Goal: Information Seeking & Learning: Find contact information

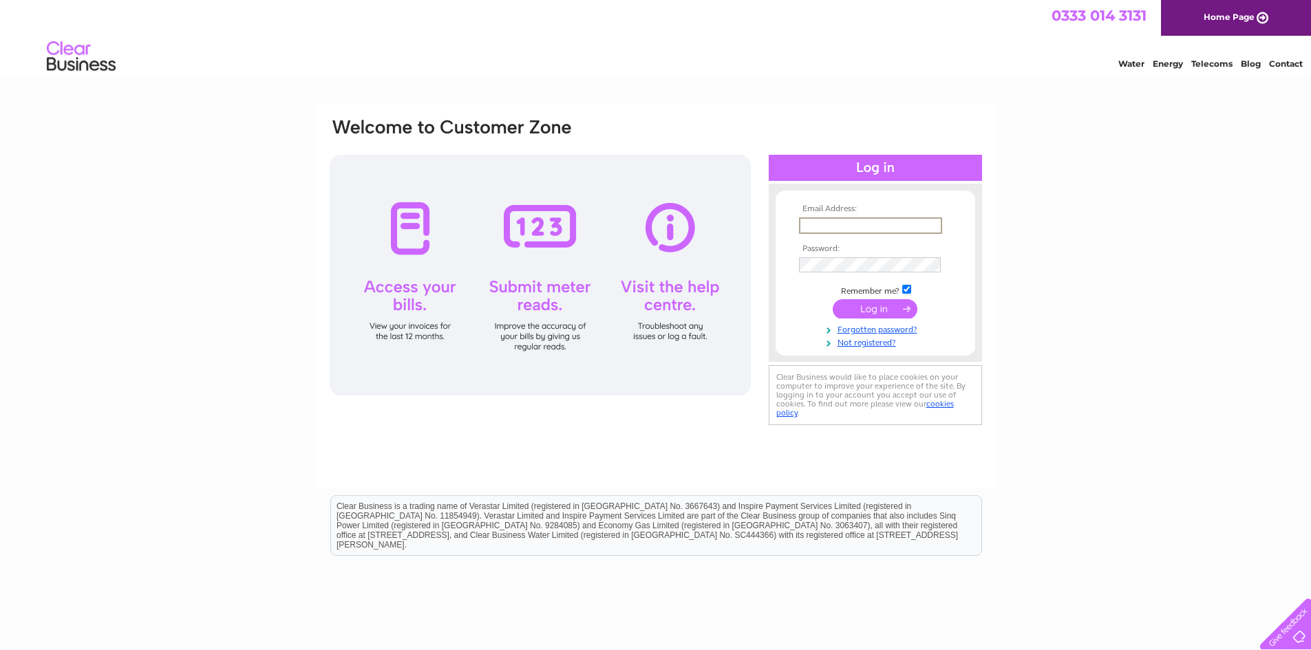
click at [745, 415] on div "Email Address: Password:" at bounding box center [655, 273] width 655 height 312
click at [162, 370] on div "Email Address: Password:" at bounding box center [655, 413] width 1311 height 621
type input "philipteggart@btinternet.com"
click at [833, 299] on input "submit" at bounding box center [875, 308] width 85 height 19
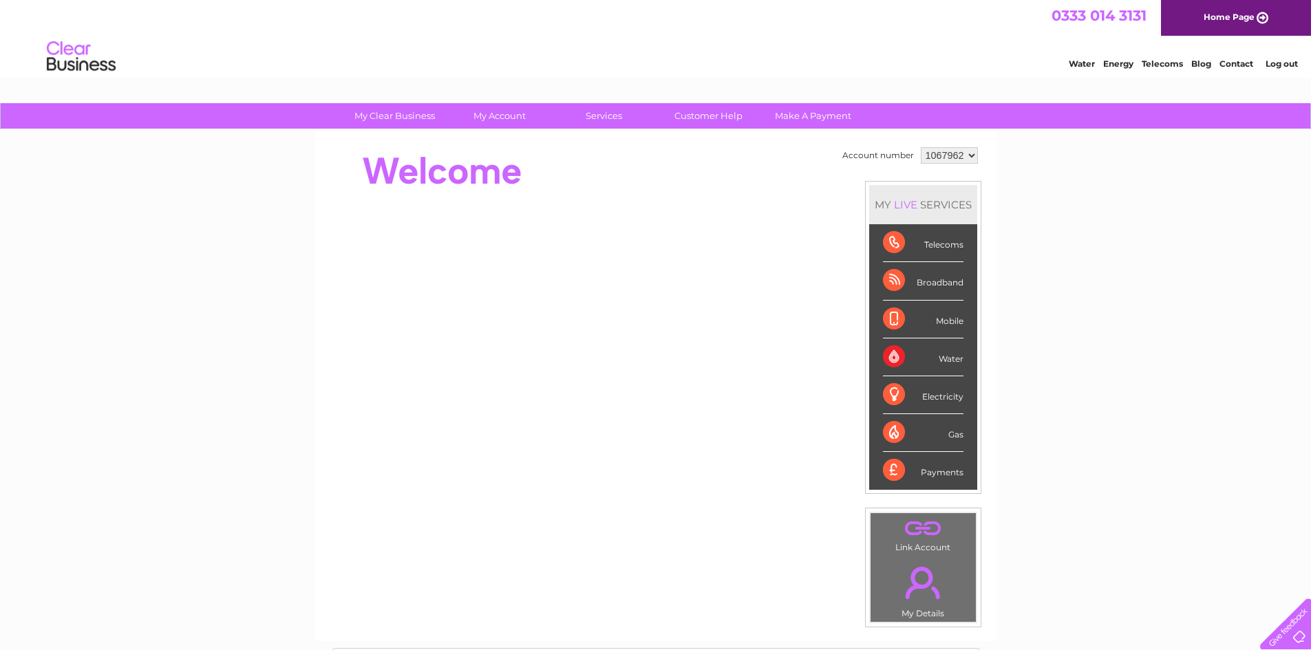
click at [1085, 325] on div "My Clear Business Login Details My Details My Preferences Link Account My Accou…" at bounding box center [655, 490] width 1311 height 774
click at [1061, 305] on div "My Clear Business Login Details My Details My Preferences Link Account My Accou…" at bounding box center [655, 490] width 1311 height 774
click at [911, 204] on div "LIVE" at bounding box center [905, 204] width 29 height 13
click at [1080, 224] on div "My Clear Business Login Details My Details My Preferences Link Account My Accou…" at bounding box center [655, 490] width 1311 height 774
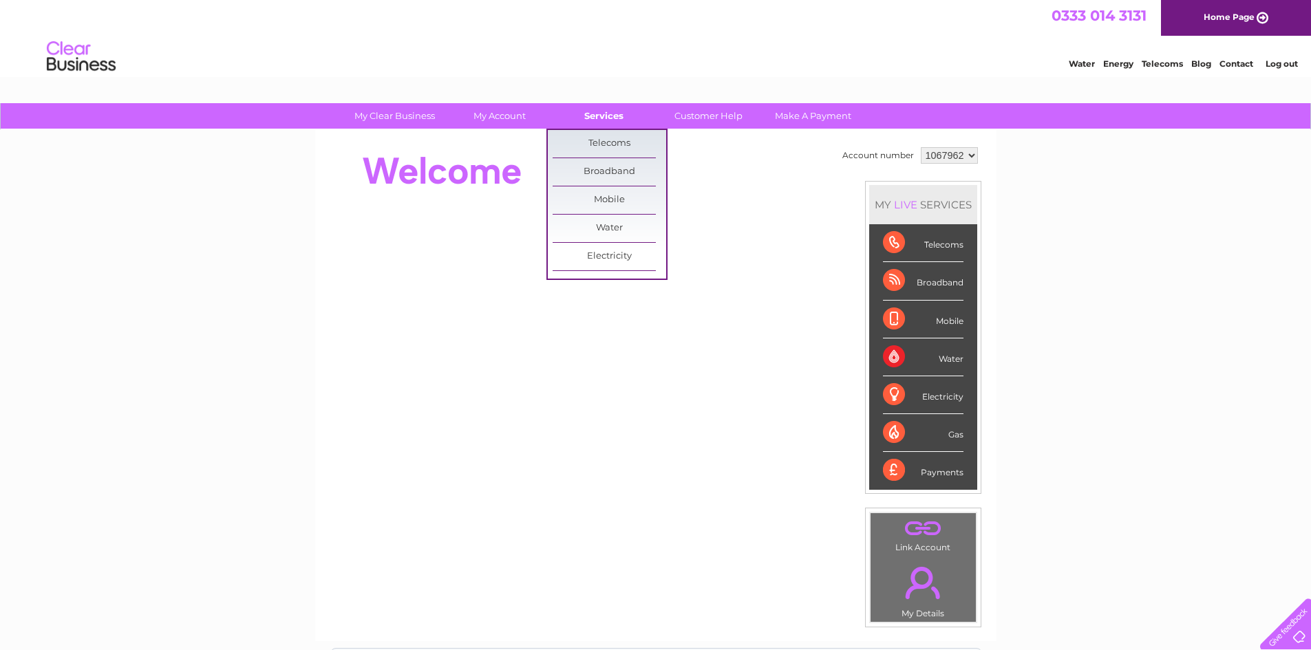
click at [605, 114] on link "Services" at bounding box center [604, 115] width 114 height 25
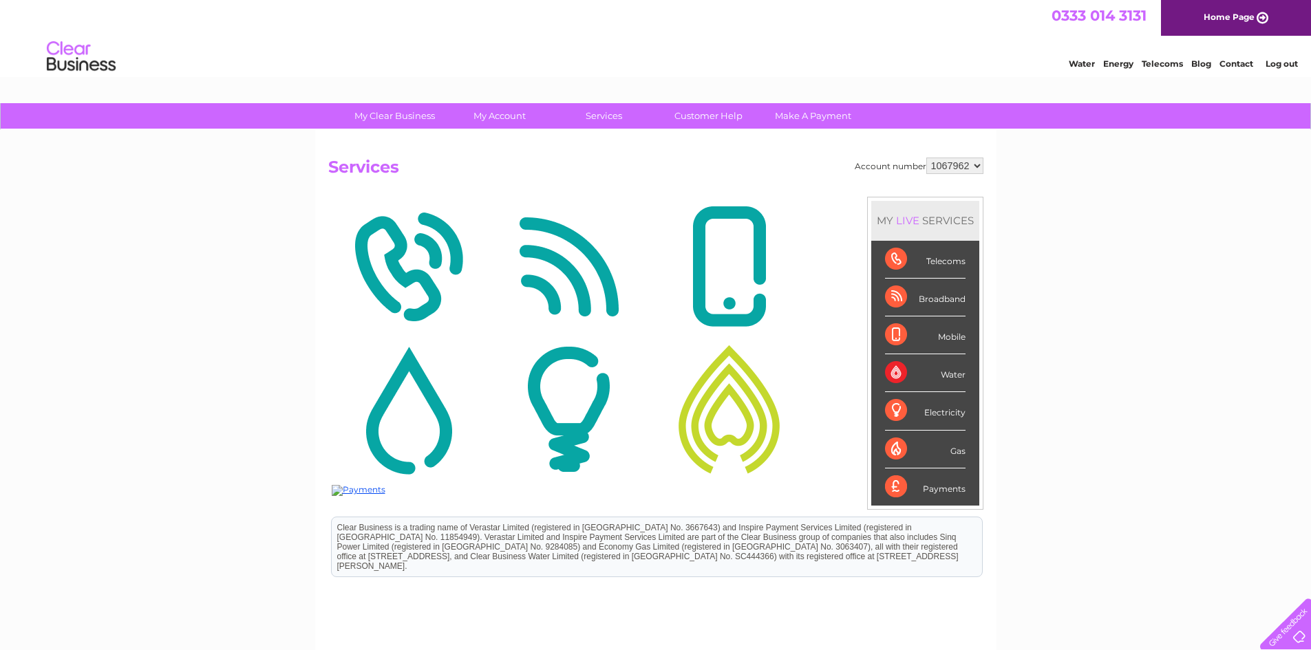
click at [392, 257] on img at bounding box center [408, 267] width 153 height 134
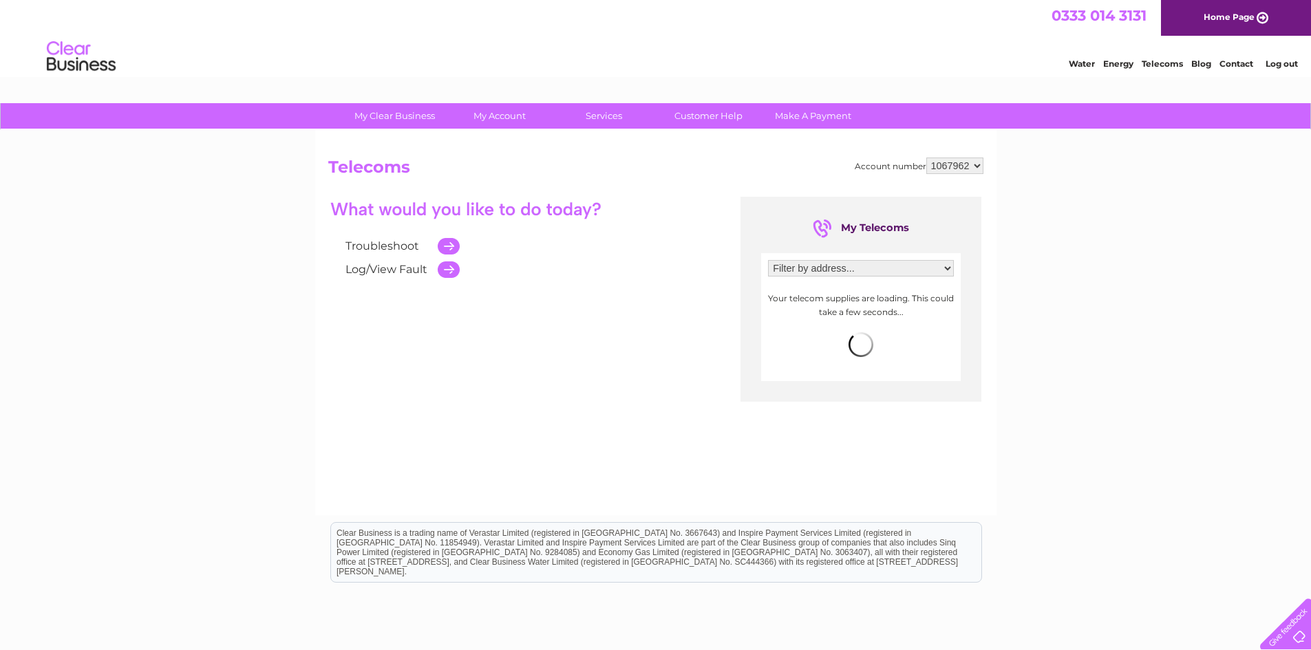
click at [944, 269] on select "Filter by address... [STREET_ADDRESS][DATE]" at bounding box center [861, 268] width 186 height 17
select select "2108264"
click at [768, 260] on select "Filter by address... [STREET_ADDRESS][DATE]" at bounding box center [861, 268] width 186 height 17
click at [1017, 274] on div "My Clear Business Login Details My Details My Preferences Link Account My Accou…" at bounding box center [655, 427] width 1311 height 648
click at [252, 339] on div "My Clear Business Login Details My Details My Preferences Link Account My Accou…" at bounding box center [655, 427] width 1311 height 648
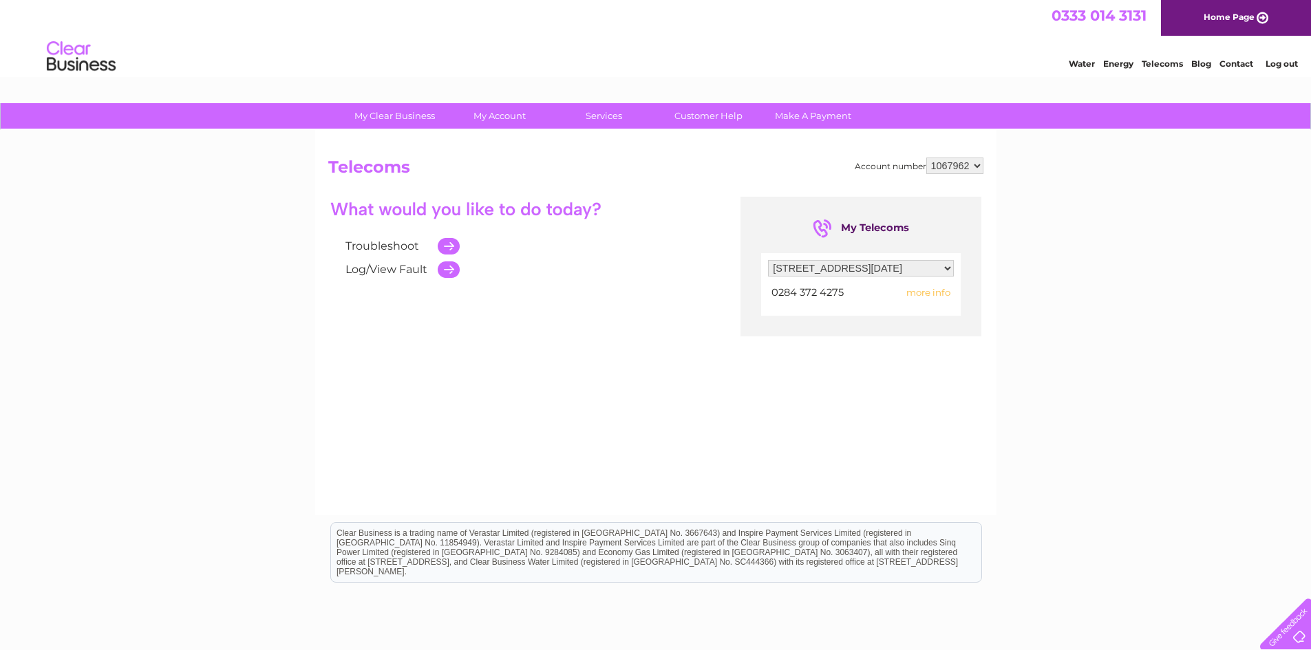
click at [997, 315] on div "My Clear Business Login Details My Details My Preferences Link Account My Accou…" at bounding box center [655, 427] width 1311 height 648
click at [930, 288] on span "more info" at bounding box center [928, 292] width 44 height 11
click at [928, 292] on span "more info" at bounding box center [928, 292] width 44 height 11
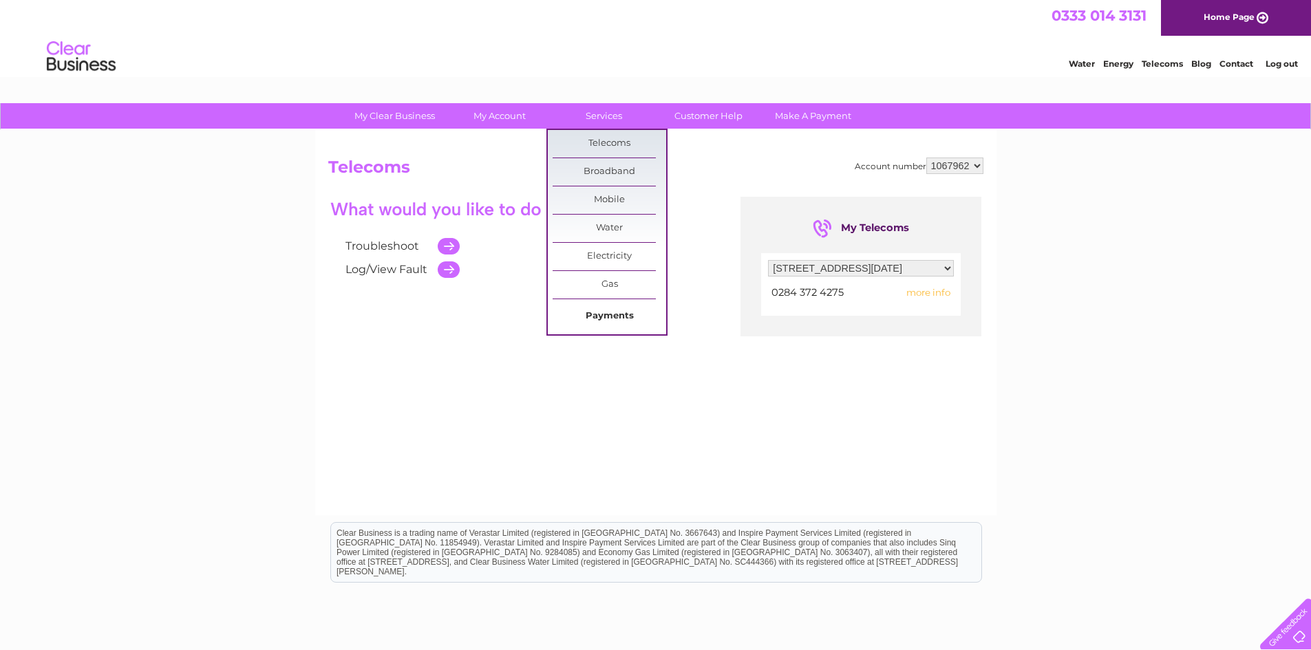
click at [595, 310] on link "Payments" at bounding box center [610, 317] width 114 height 28
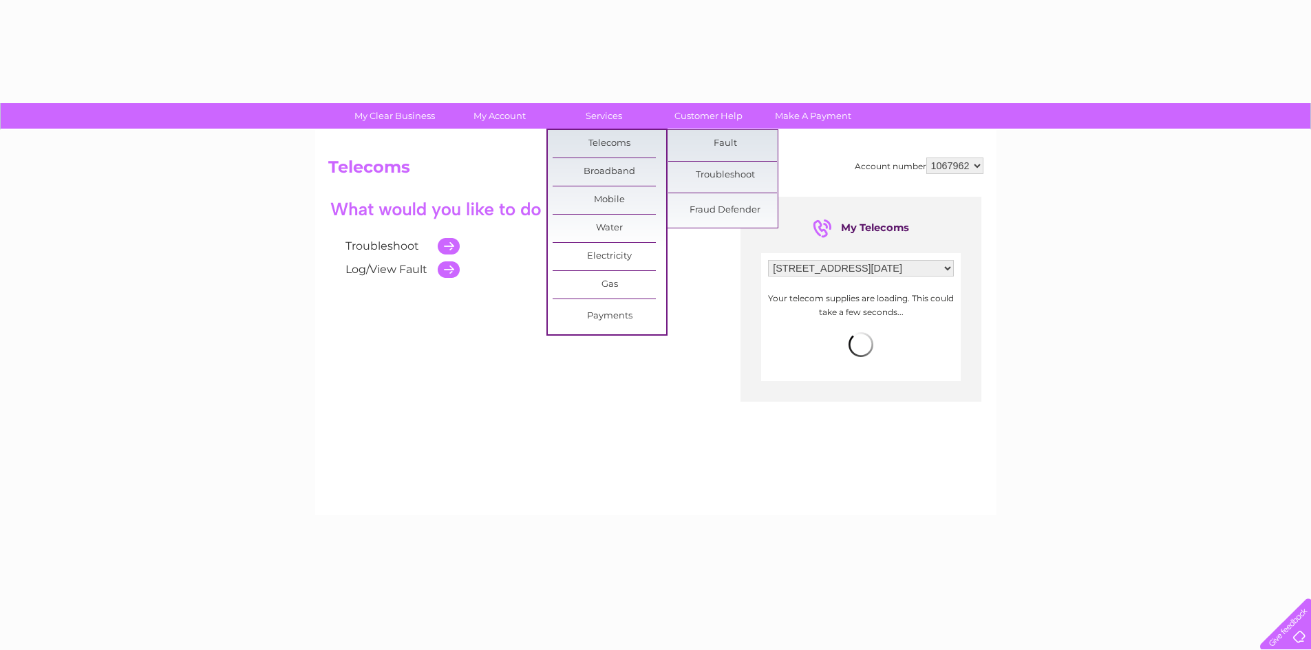
select select "2108264"
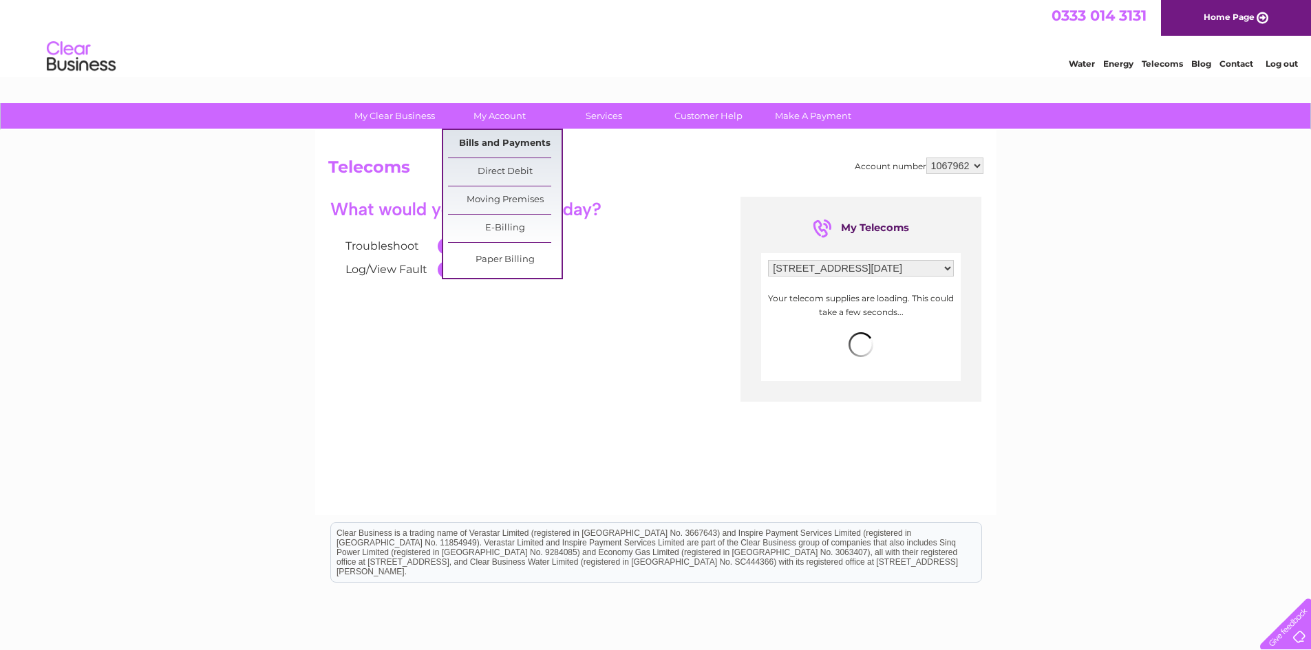
click at [514, 143] on link "Bills and Payments" at bounding box center [505, 144] width 114 height 28
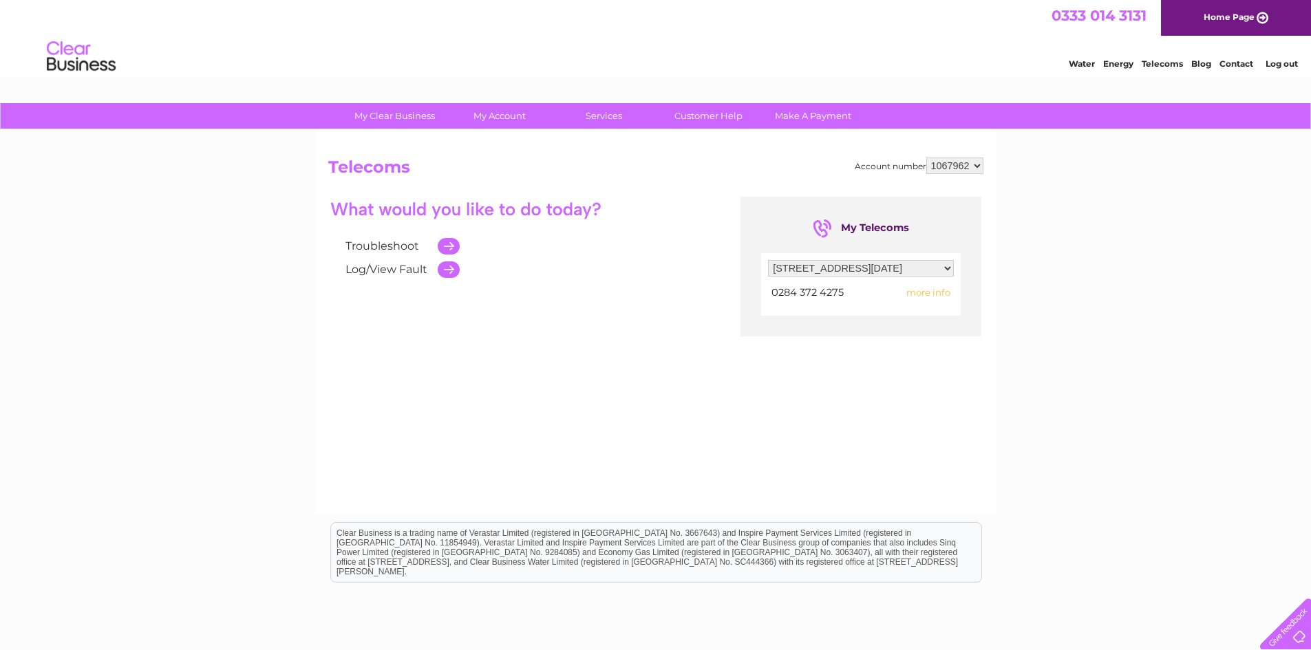
click at [749, 406] on div "Troubleshoot Log/View Fault My Telecoms Filter by address... 47 Main Street, Ne…" at bounding box center [655, 331] width 655 height 268
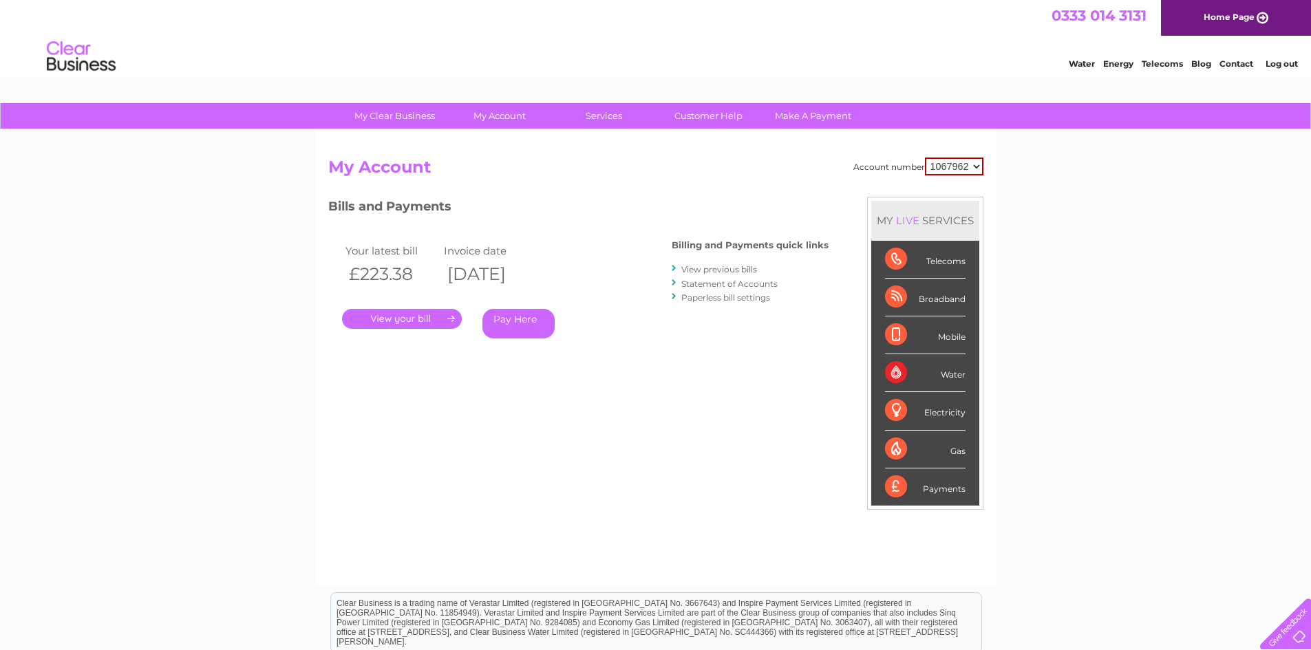
click at [395, 313] on link "." at bounding box center [402, 319] width 120 height 20
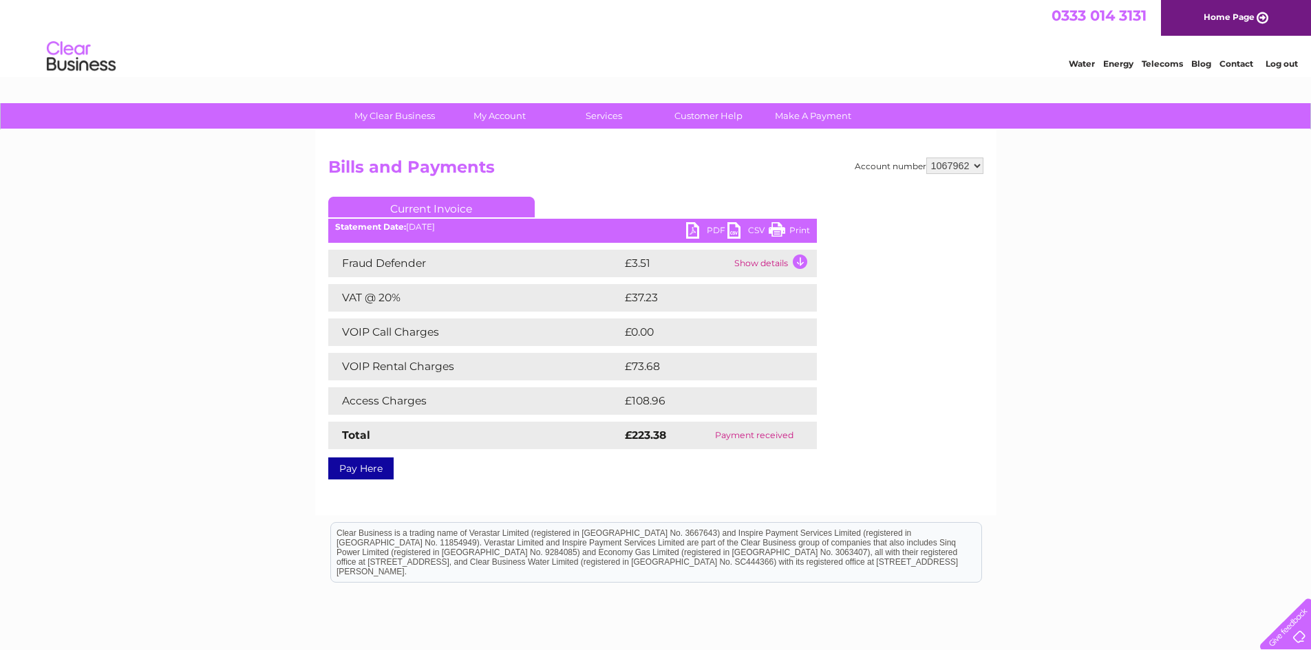
click at [387, 367] on td "VOIP Rental Charges" at bounding box center [474, 367] width 293 height 28
click at [692, 114] on link "Customer Help" at bounding box center [709, 115] width 114 height 25
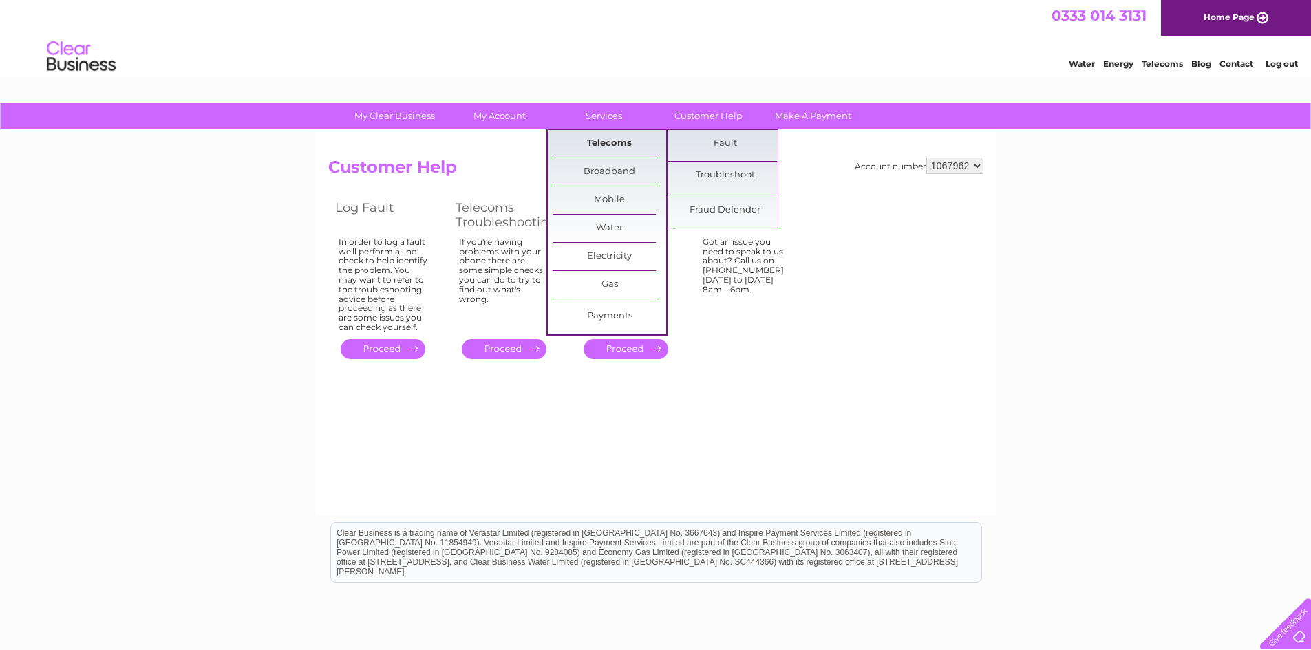
click at [612, 142] on link "Telecoms" at bounding box center [610, 144] width 114 height 28
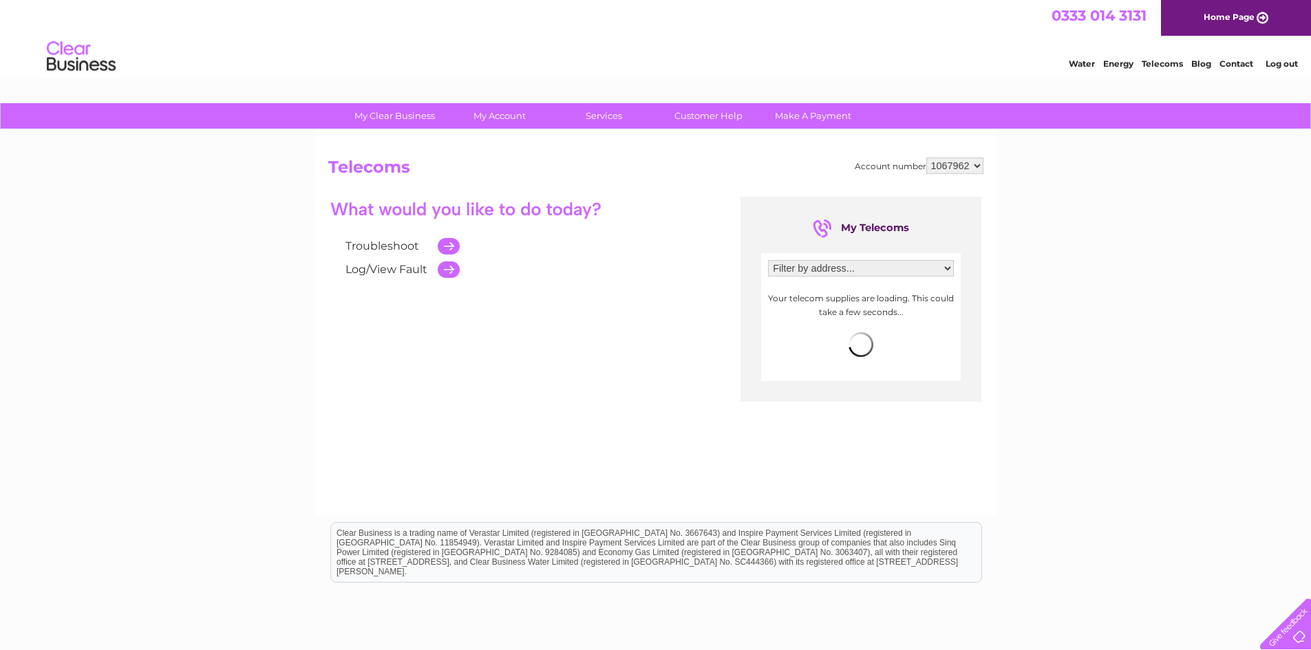
click at [375, 242] on link "Troubleshoot" at bounding box center [382, 246] width 74 height 13
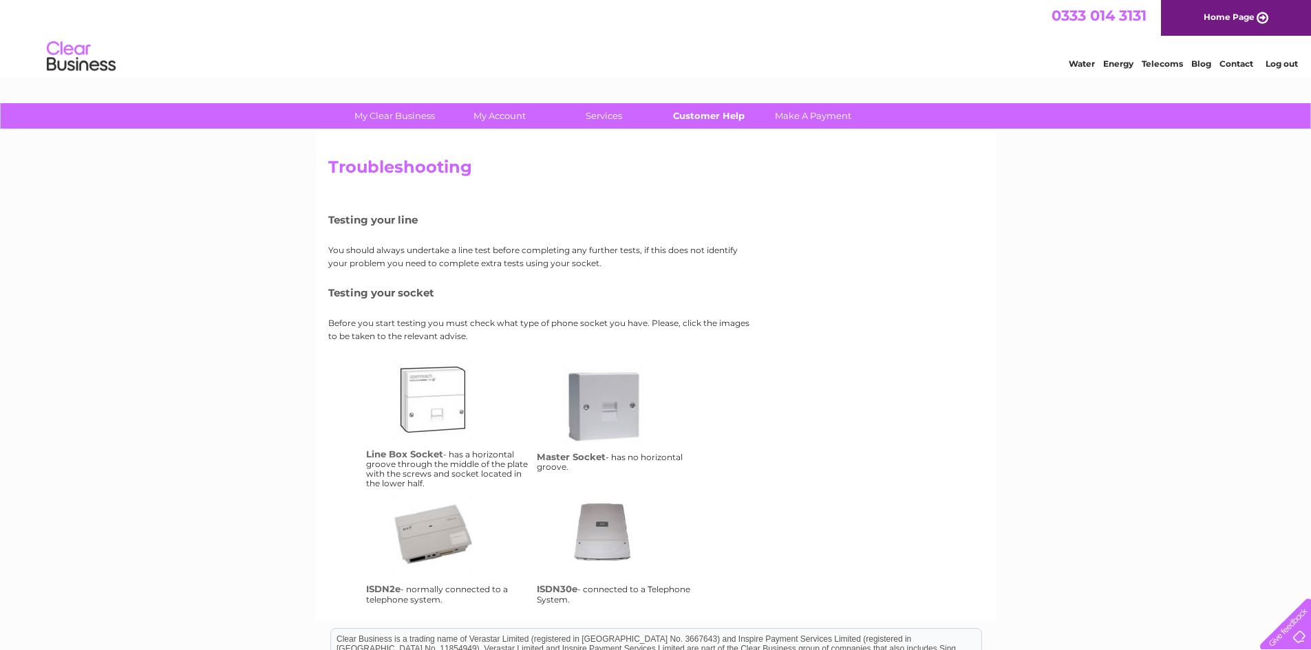
click at [703, 114] on link "Customer Help" at bounding box center [709, 115] width 114 height 25
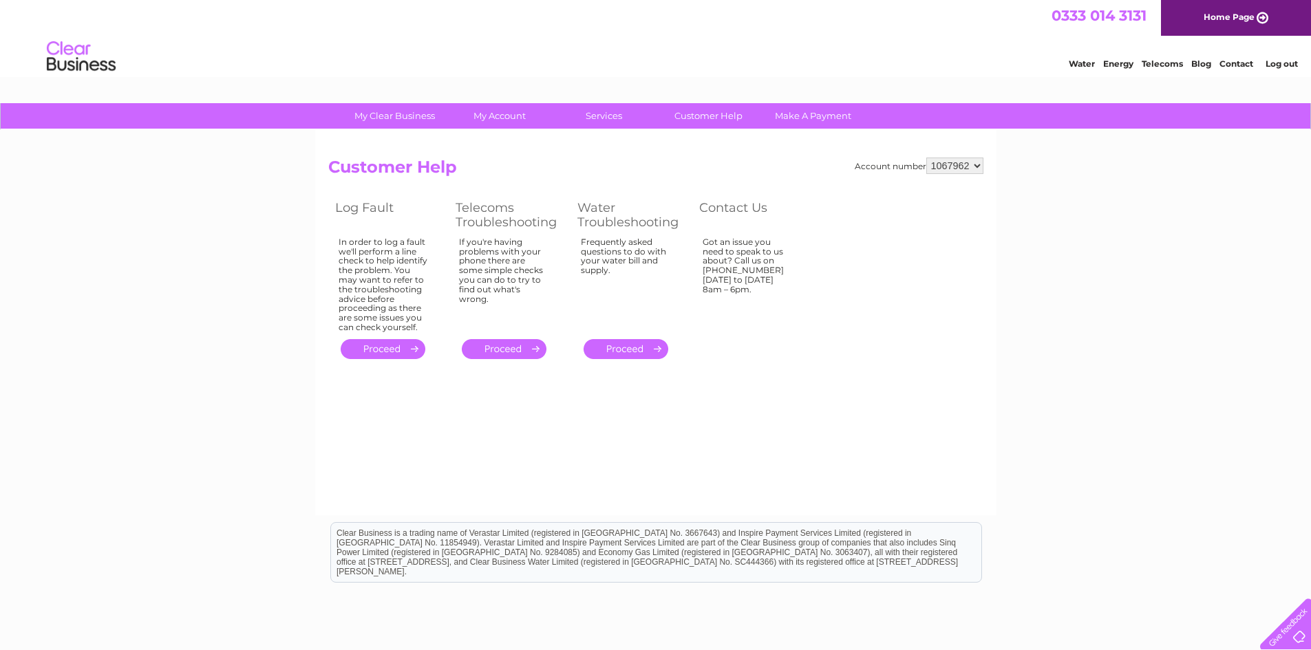
click at [965, 167] on select "1067962" at bounding box center [954, 166] width 57 height 17
click at [980, 167] on select "1067962" at bounding box center [954, 166] width 57 height 17
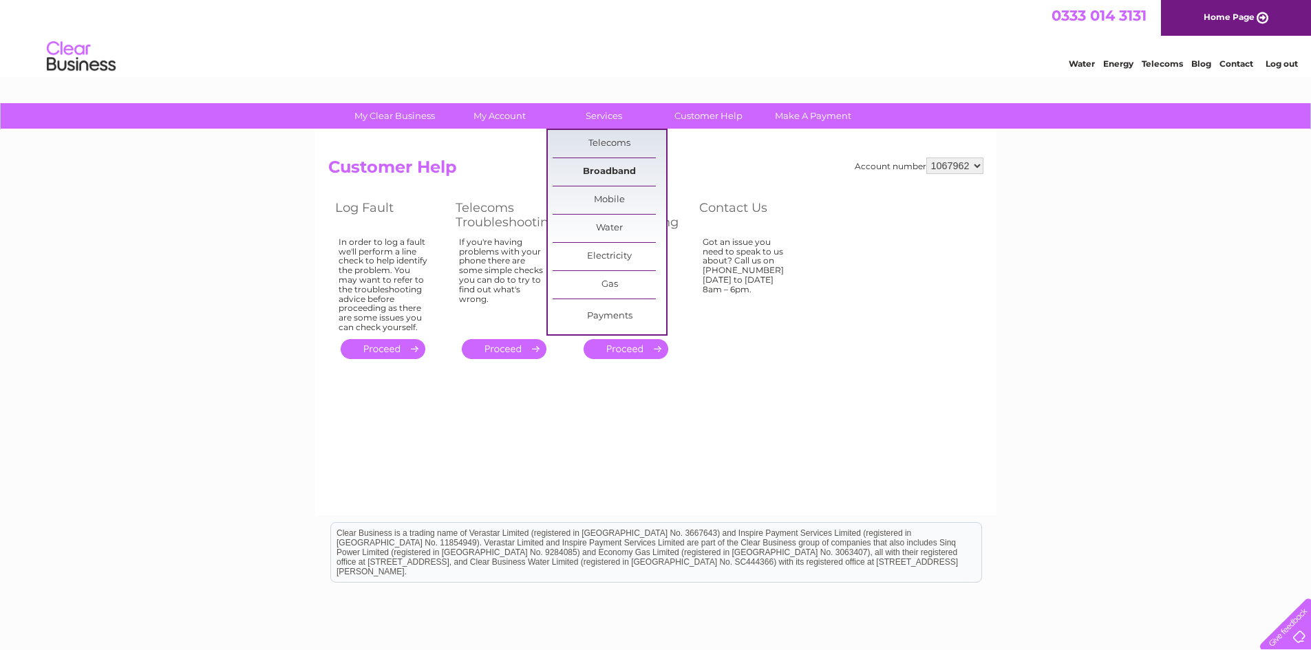
click at [610, 167] on link "Broadband" at bounding box center [610, 172] width 114 height 28
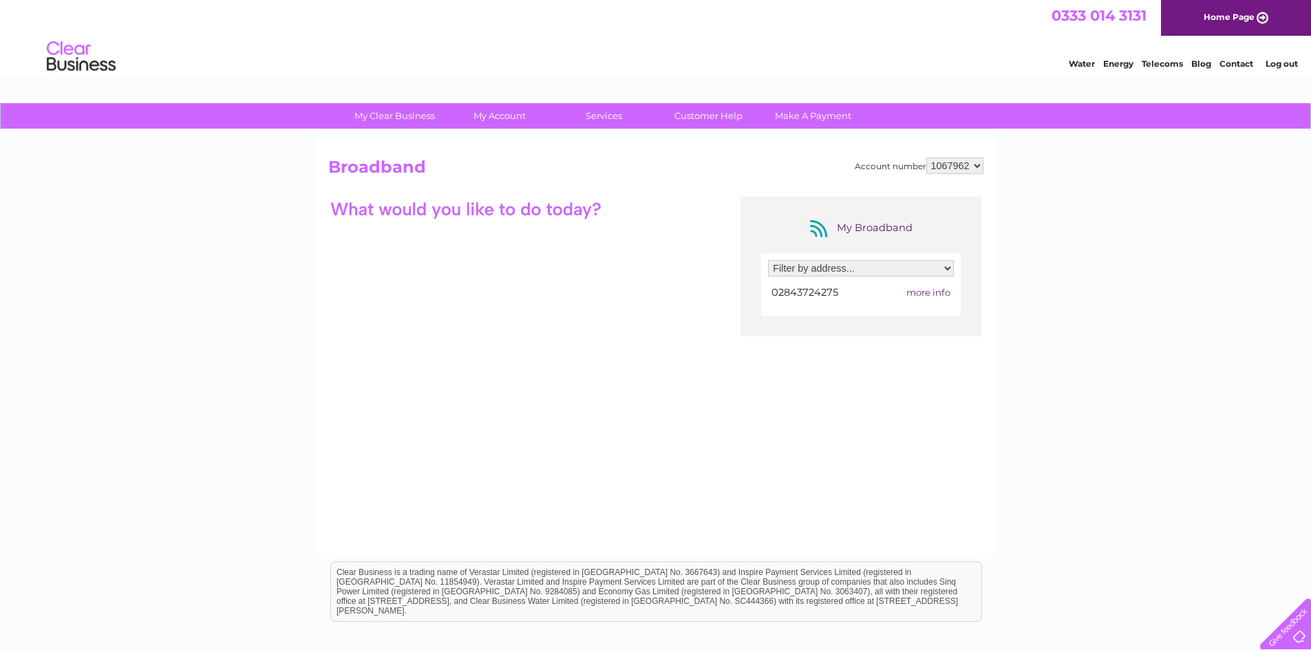
click at [916, 292] on span "more info" at bounding box center [928, 292] width 44 height 11
click at [943, 293] on span "more info" at bounding box center [928, 292] width 44 height 11
click at [918, 292] on span "more info" at bounding box center [928, 292] width 44 height 11
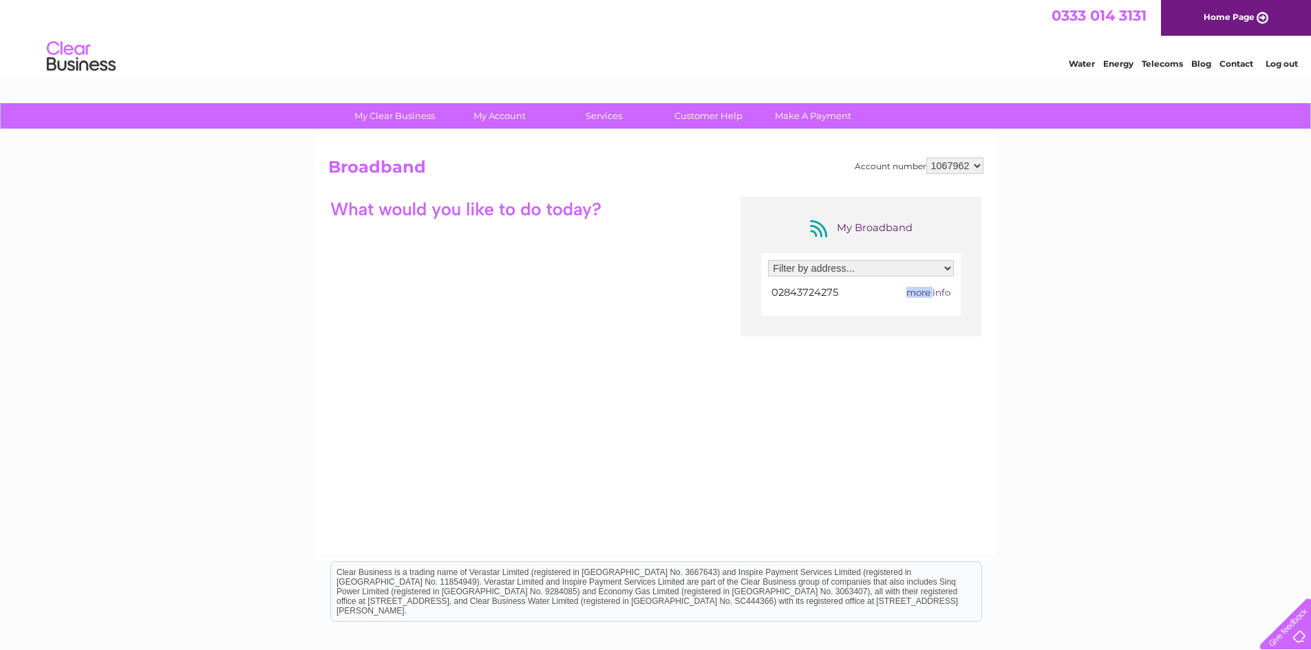
click at [918, 292] on span "more info" at bounding box center [928, 292] width 44 height 11
click at [829, 290] on span "02843724275" at bounding box center [804, 292] width 67 height 12
click at [828, 290] on span "02843724275" at bounding box center [804, 292] width 67 height 12
click at [858, 272] on select "Filter by address... 47 Main Street, Newcastle, Newcastle, BT33 0AD" at bounding box center [861, 268] width 186 height 17
select select "2108265"
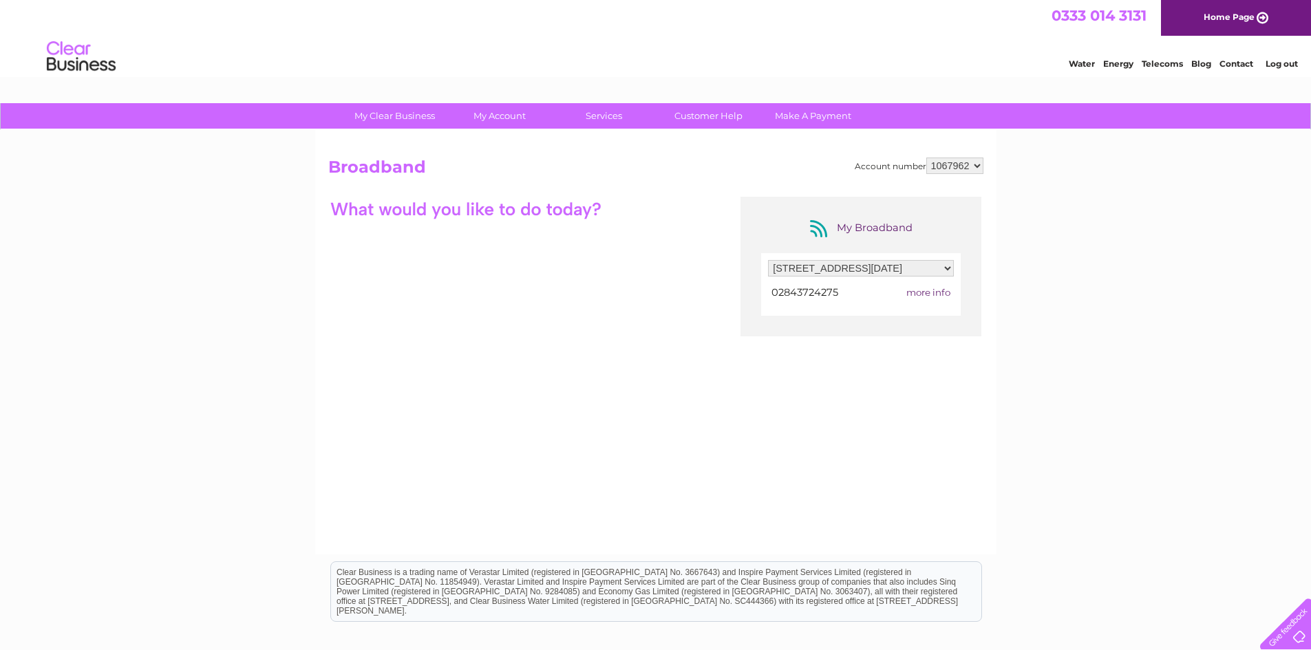
click at [768, 260] on select "Filter by address... 47 Main Street, Newcastle, Newcastle, BT33 0AD" at bounding box center [861, 268] width 186 height 17
click at [914, 294] on span "more info" at bounding box center [928, 292] width 44 height 11
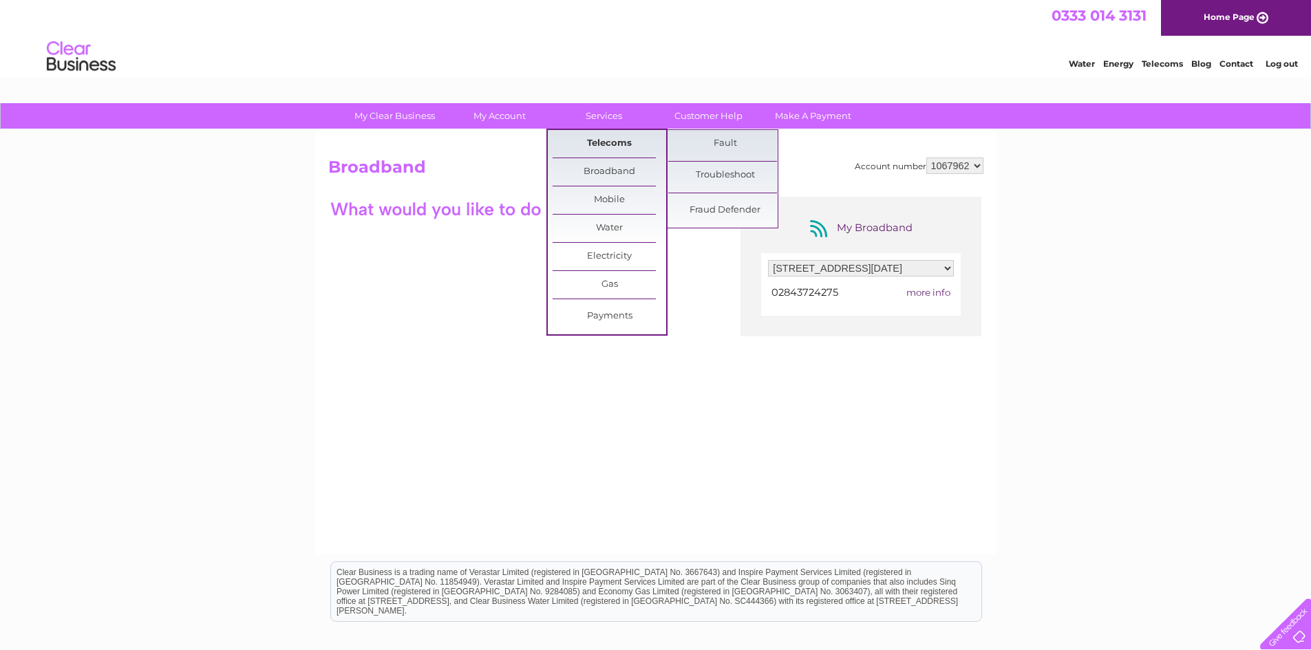
click at [618, 140] on link "Telecoms" at bounding box center [610, 144] width 114 height 28
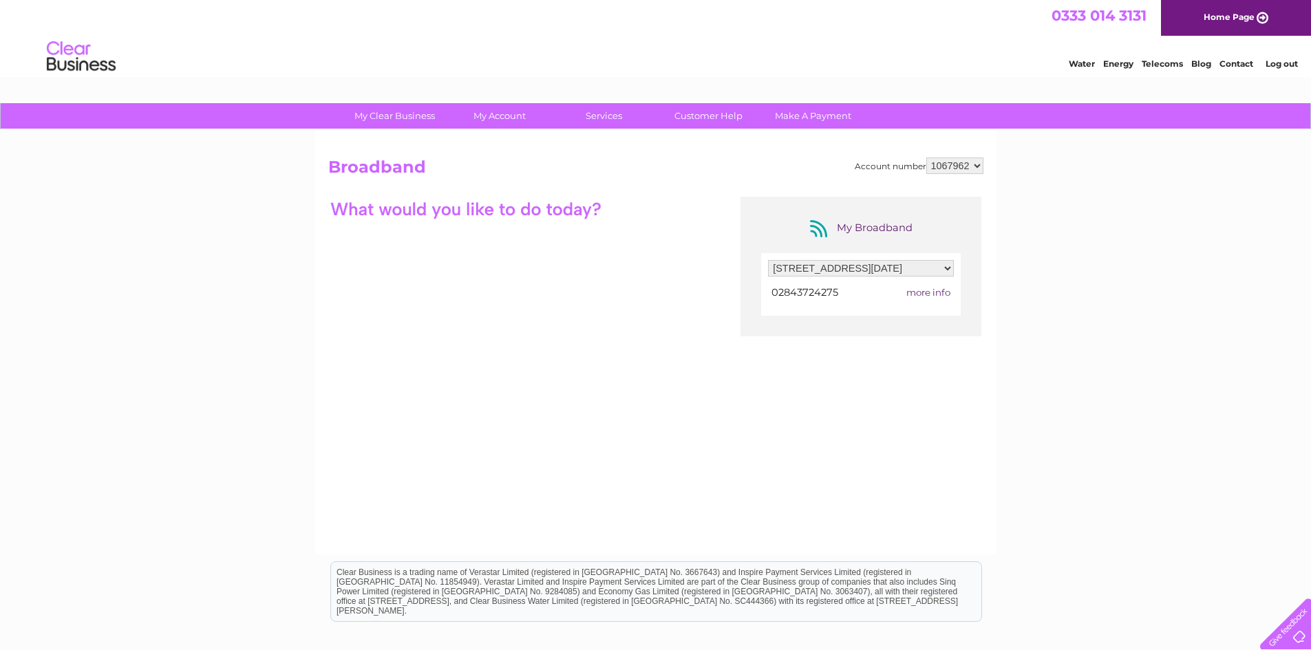
click at [1087, 256] on div "My Clear Business Login Details My Details My Preferences Link Account My Accou…" at bounding box center [655, 446] width 1311 height 687
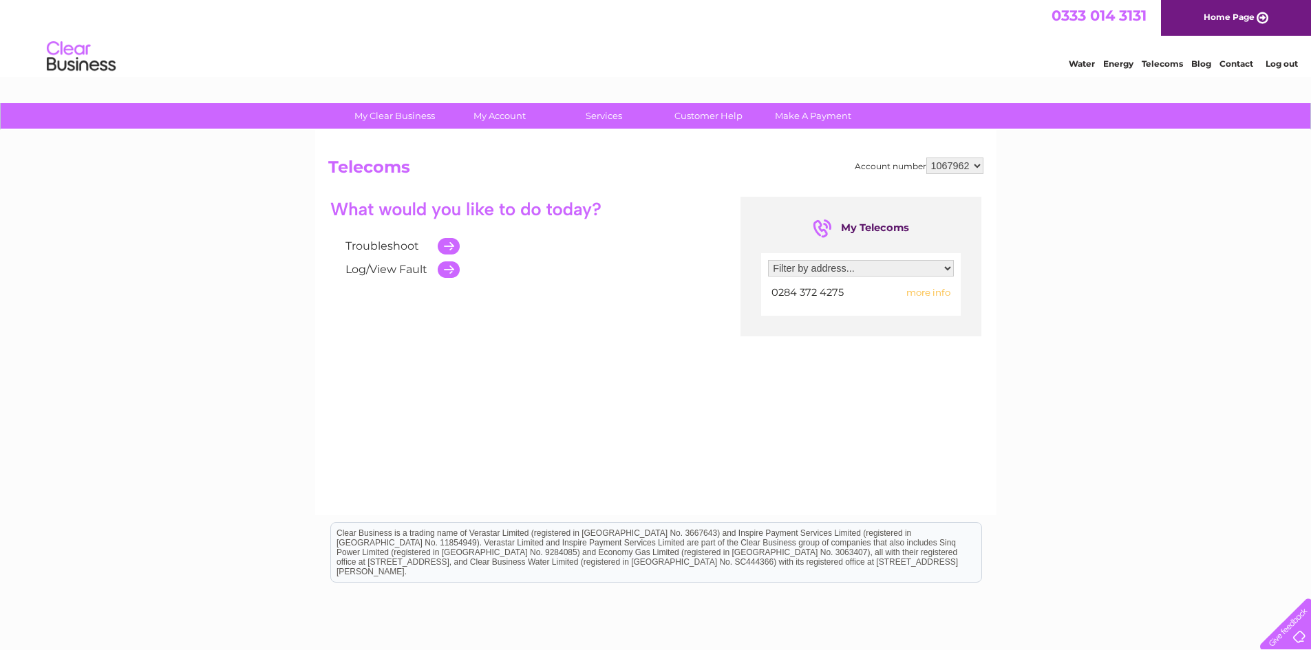
click at [1044, 388] on div "My Clear Business Login Details My Details My Preferences Link Account My Accou…" at bounding box center [655, 427] width 1311 height 648
click at [382, 271] on link "Log/View Fault" at bounding box center [386, 269] width 82 height 13
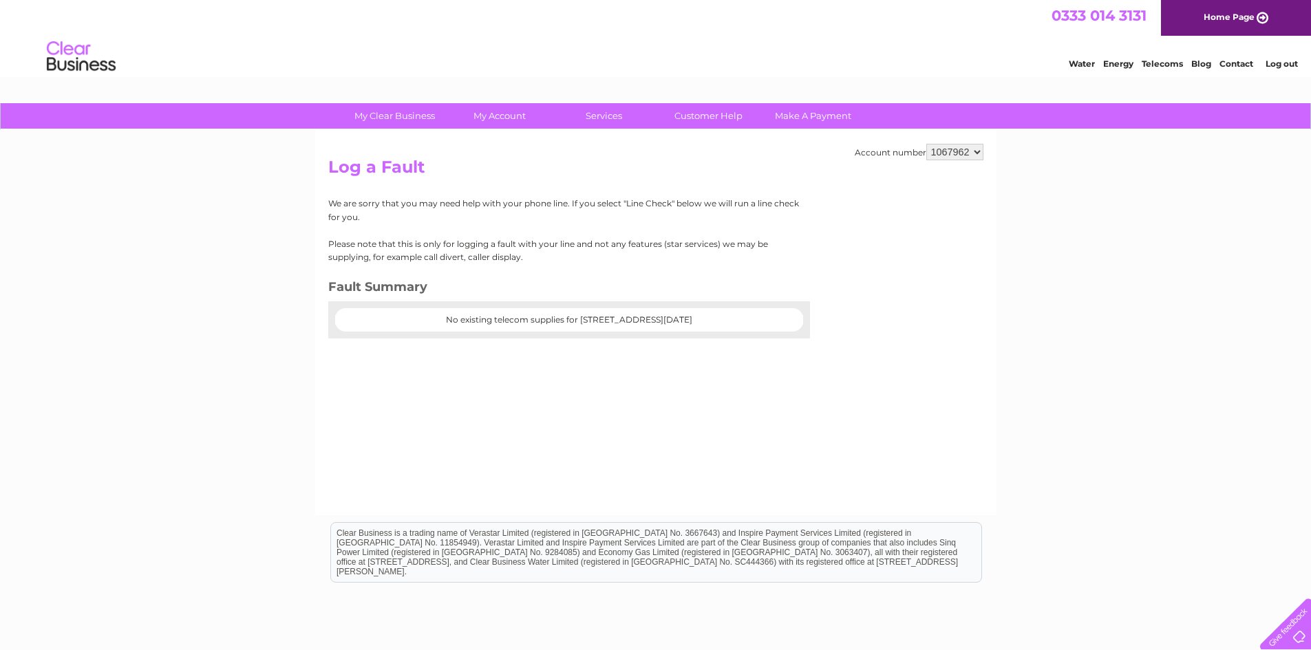
drag, startPoint x: 415, startPoint y: 319, endPoint x: 684, endPoint y: 316, distance: 269.1
click at [681, 316] on center "No existing telecom supplies for 47 Main Street, Newcastle, County Down, BT33 0…" at bounding box center [569, 320] width 440 height 10
click at [687, 316] on center "No existing telecom supplies for 47 Main Street, Newcastle, County Down, BT33 0…" at bounding box center [569, 320] width 440 height 10
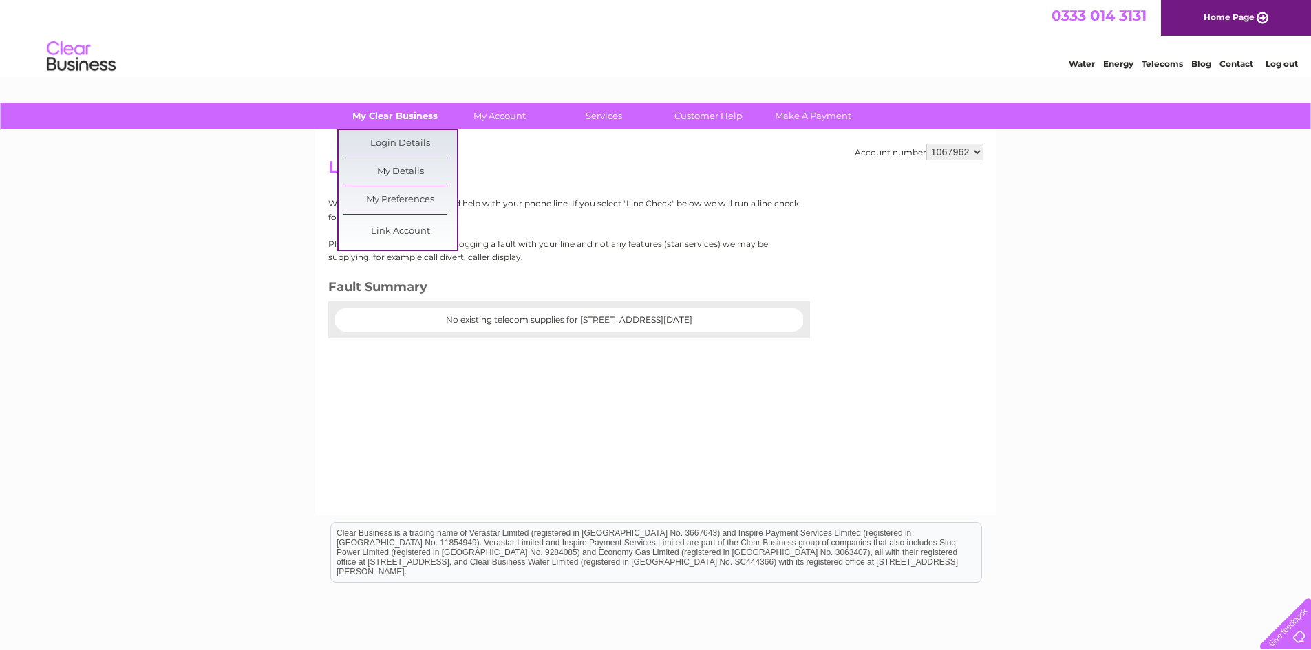
click at [407, 111] on link "My Clear Business" at bounding box center [395, 115] width 114 height 25
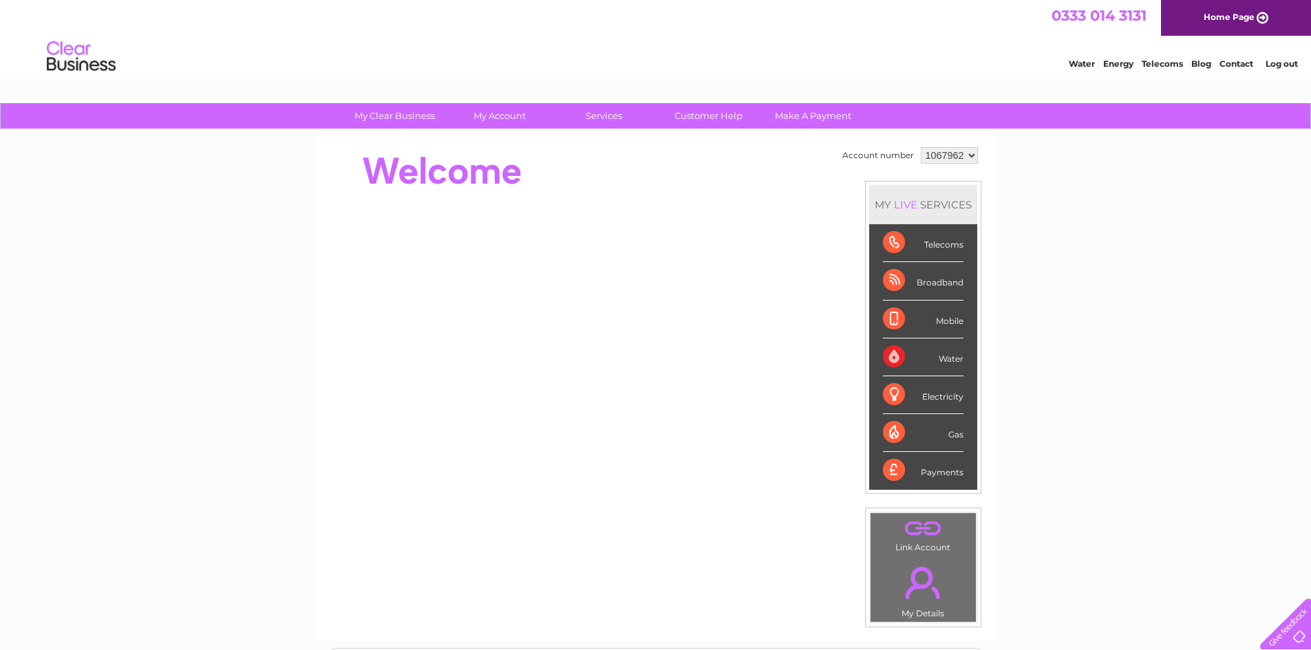
click at [917, 580] on link "." at bounding box center [923, 583] width 98 height 48
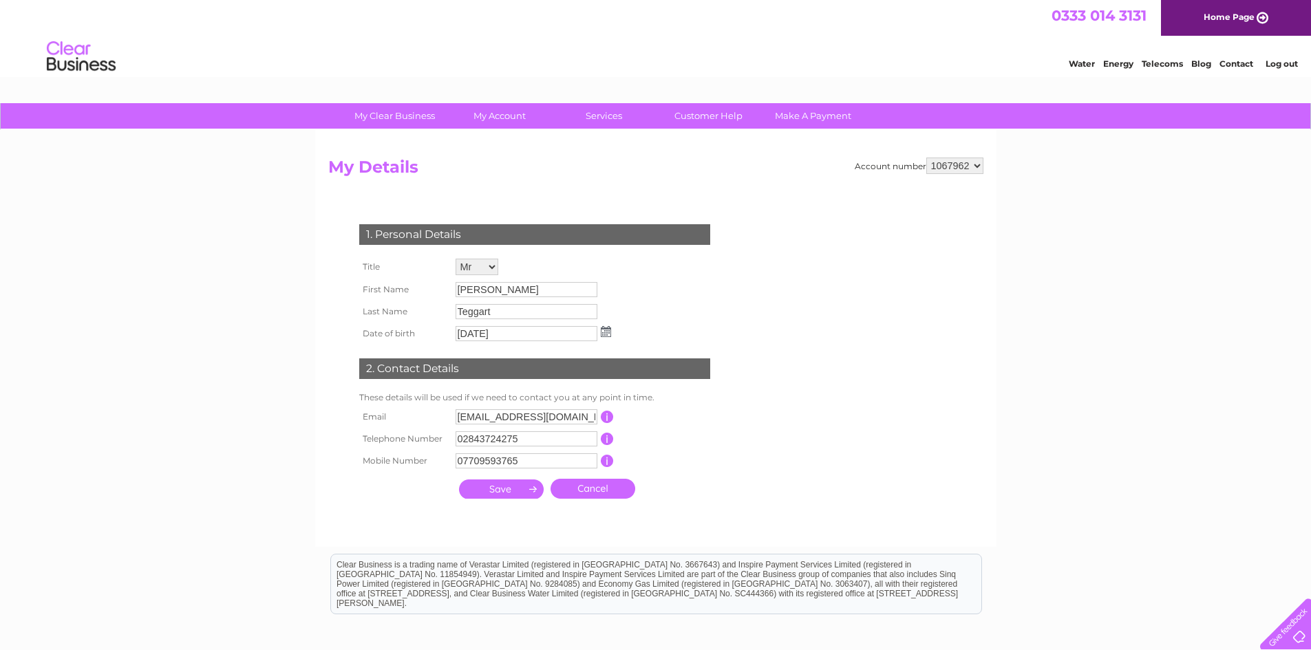
click at [1078, 326] on div "My Clear Business Login Details My Details My Preferences Link Account My Accou…" at bounding box center [655, 442] width 1311 height 679
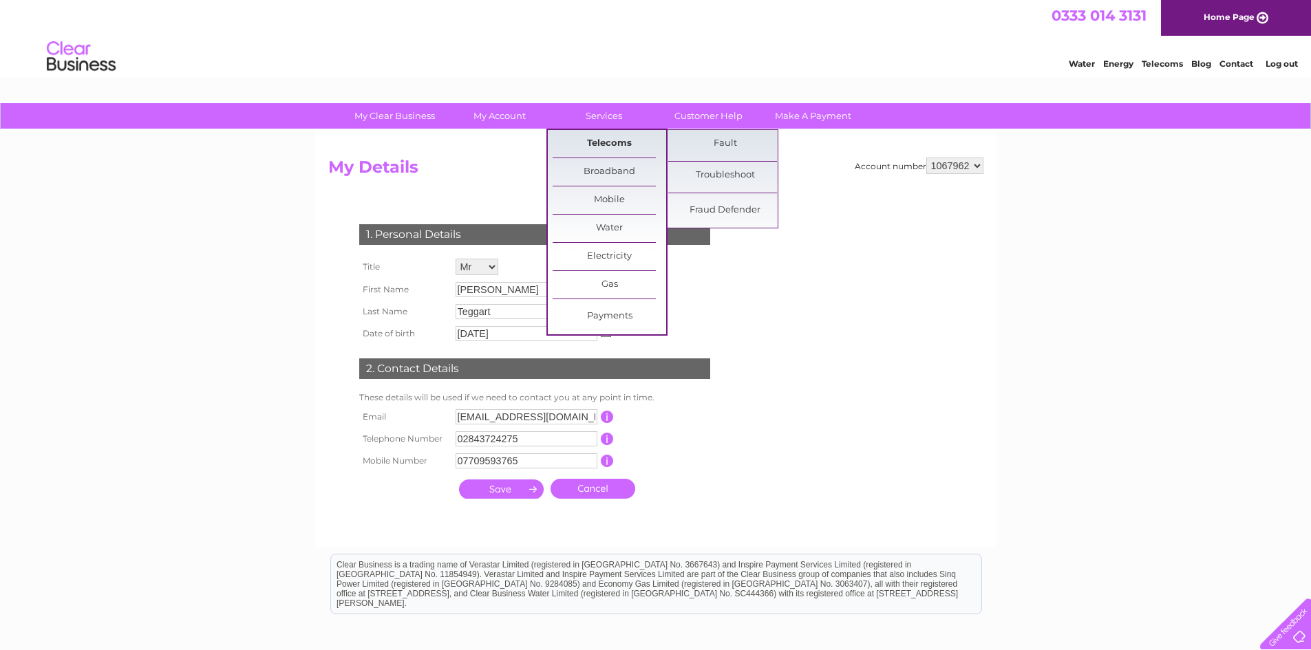
click at [601, 137] on link "Telecoms" at bounding box center [610, 144] width 114 height 28
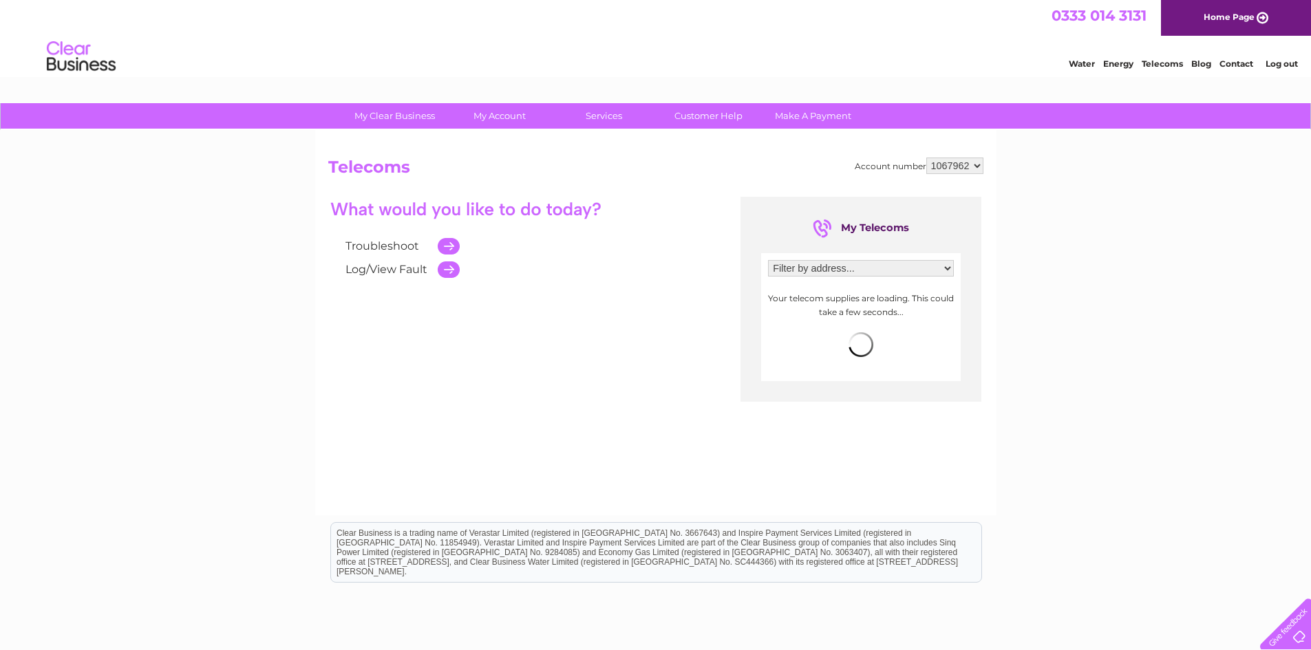
click at [834, 269] on select "Filter by address... [STREET_ADDRESS][DATE]" at bounding box center [861, 268] width 186 height 17
select select "2108264"
click at [768, 260] on select "Filter by address... [STREET_ADDRESS][DATE]" at bounding box center [861, 268] width 186 height 17
click at [723, 115] on link "Customer Help" at bounding box center [709, 115] width 114 height 25
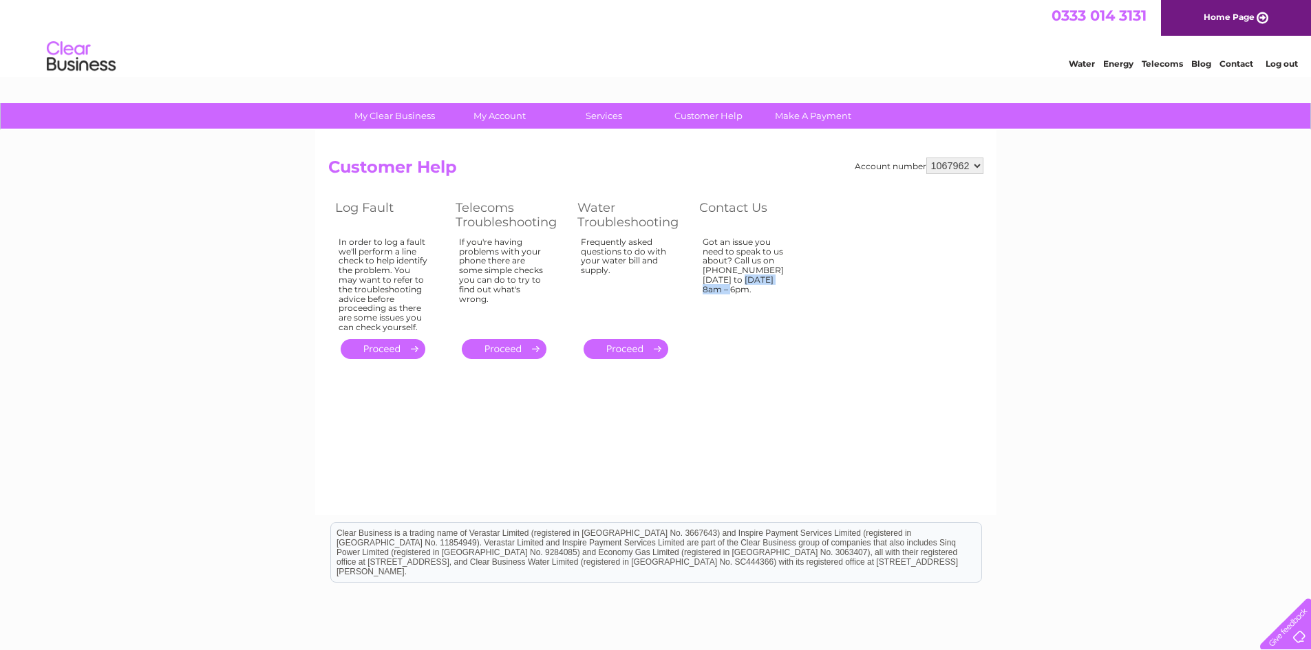
drag, startPoint x: 757, startPoint y: 271, endPoint x: 706, endPoint y: 270, distance: 50.9
click at [706, 270] on div "Got an issue you need to speak to us about? Call us on 0333 014 3131 Monday to …" at bounding box center [747, 281] width 89 height 89
copy div "0333 014 3131"
drag, startPoint x: 789, startPoint y: 281, endPoint x: 725, endPoint y: 254, distance: 69.7
click at [727, 255] on div "Got an issue you need to speak to us about? Call us on 0333 014 3131 Monday to …" at bounding box center [747, 281] width 89 height 89
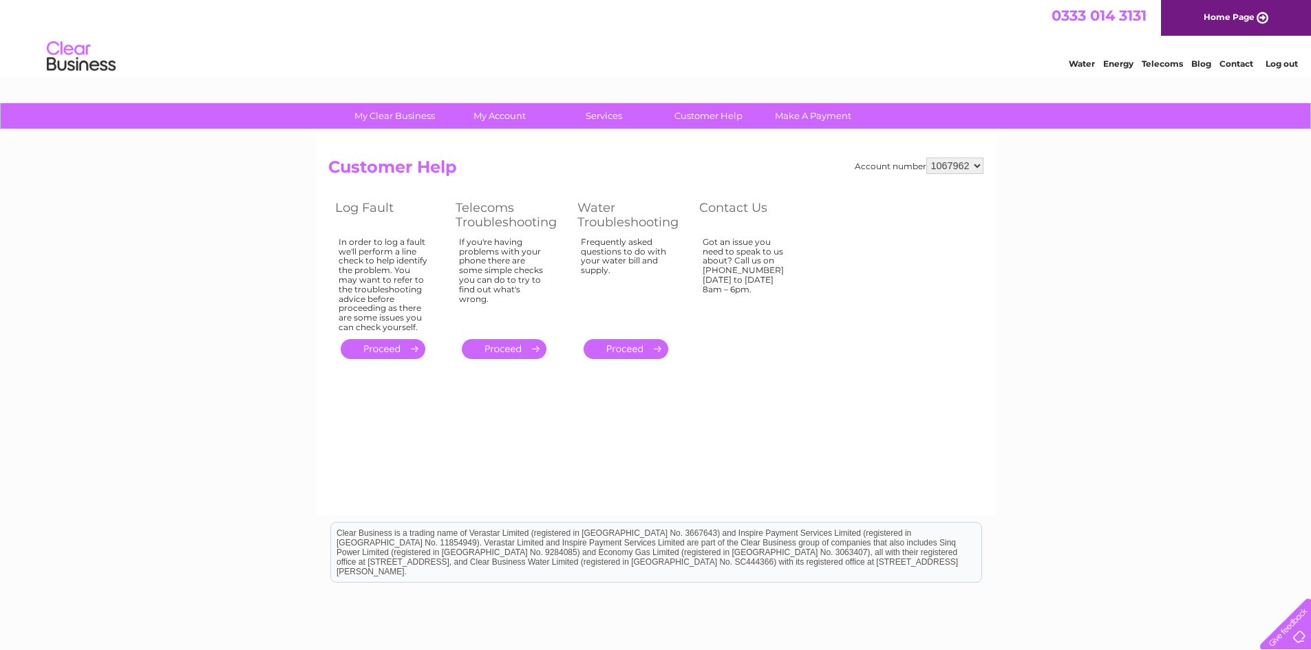
click at [725, 254] on div "Got an issue you need to speak to us about? Call us on 0333 014 3131 Monday to …" at bounding box center [747, 281] width 89 height 89
drag, startPoint x: 705, startPoint y: 243, endPoint x: 785, endPoint y: 281, distance: 89.0
click at [785, 281] on div "Got an issue you need to speak to us about? Call us on 0333 014 3131 Monday to …" at bounding box center [747, 281] width 89 height 89
click at [791, 281] on div "Got an issue you need to speak to us about? Call us on 0333 014 3131 Monday to …" at bounding box center [747, 281] width 89 height 89
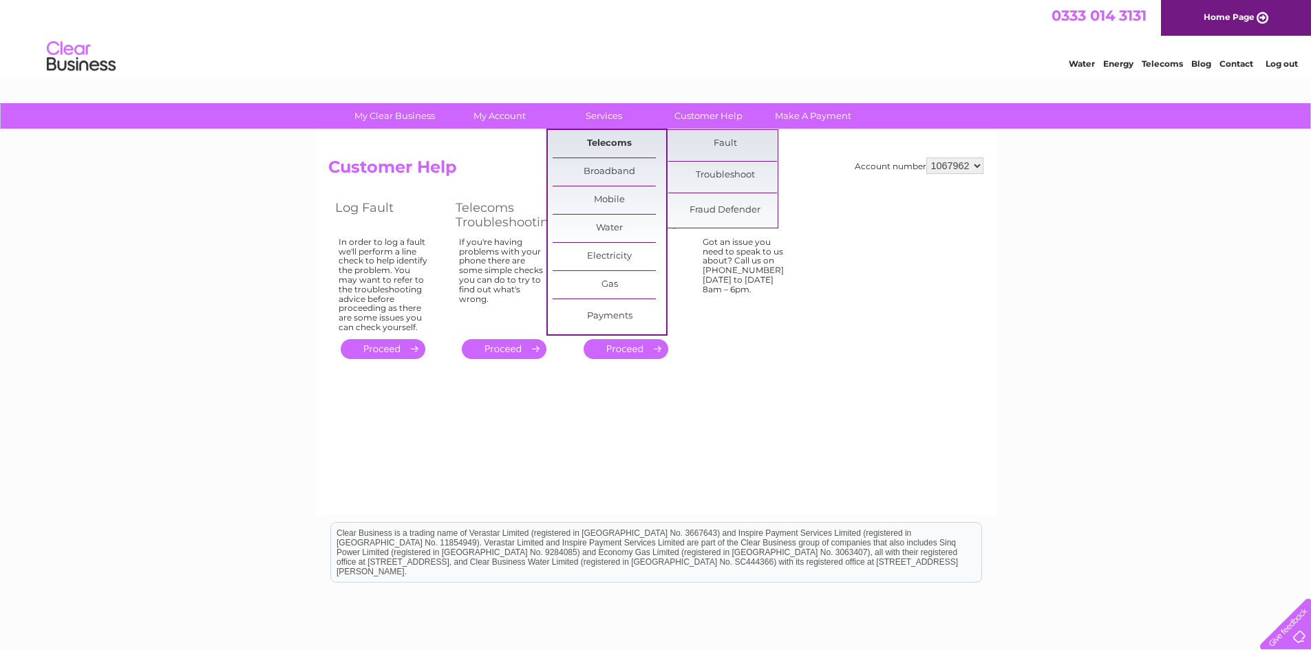
click at [600, 141] on link "Telecoms" at bounding box center [610, 144] width 114 height 28
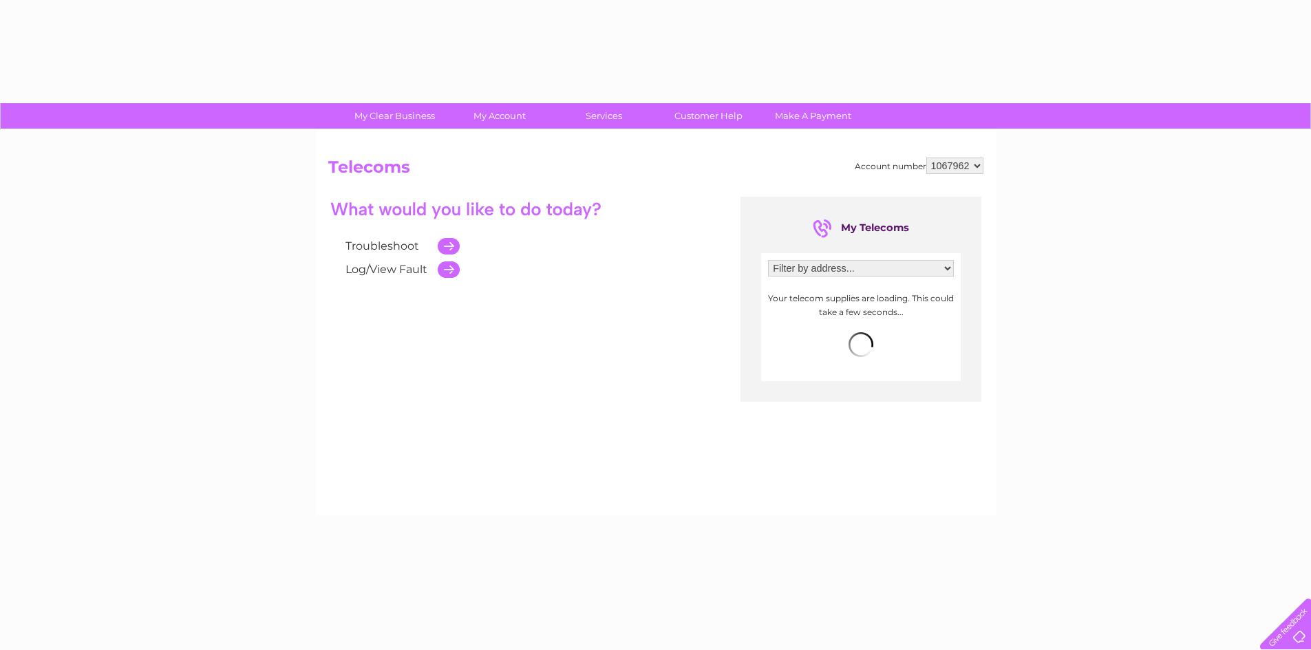
click at [863, 267] on select "Filter by address... [STREET_ADDRESS][DATE]" at bounding box center [861, 268] width 186 height 17
select select "2108264"
click at [768, 260] on select "Filter by address... [STREET_ADDRESS][DATE]" at bounding box center [861, 268] width 186 height 17
click at [1079, 279] on div "My Clear Business Login Details My Details My Preferences Link Account My Accou…" at bounding box center [655, 427] width 1311 height 648
click at [1089, 296] on div "My Clear Business Login Details My Details My Preferences Link Account My Accou…" at bounding box center [655, 427] width 1311 height 648
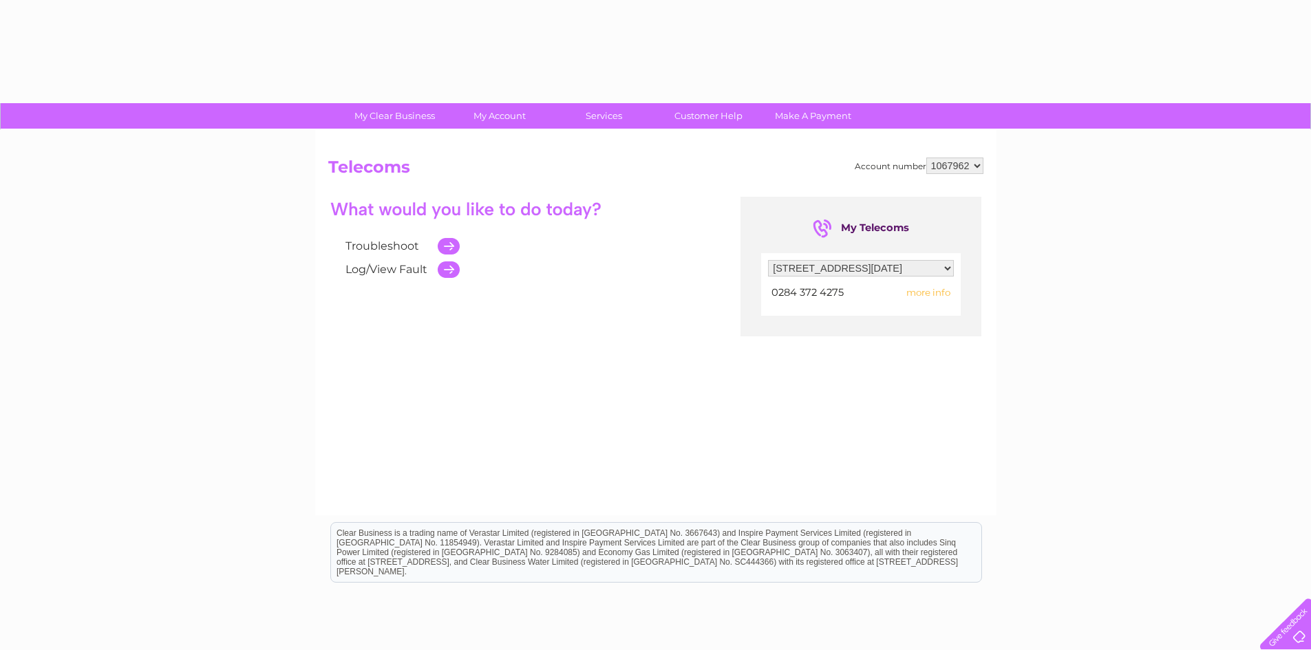
click at [1019, 440] on div "My Clear Business Login Details My Details My Preferences Link Account My Accou…" at bounding box center [655, 427] width 1311 height 648
drag, startPoint x: 337, startPoint y: 532, endPoint x: 978, endPoint y: 561, distance: 641.4
click at [978, 561] on div "Clear Business is a trading name of Verastar Limited (registered in [GEOGRAPHIC…" at bounding box center [656, 552] width 650 height 59
click at [977, 562] on div "Clear Business is a trading name of Verastar Limited (registered in [GEOGRAPHIC…" at bounding box center [656, 552] width 650 height 59
click at [972, 563] on div "Clear Business is a trading name of Verastar Limited (registered in [GEOGRAPHIC…" at bounding box center [656, 552] width 650 height 59
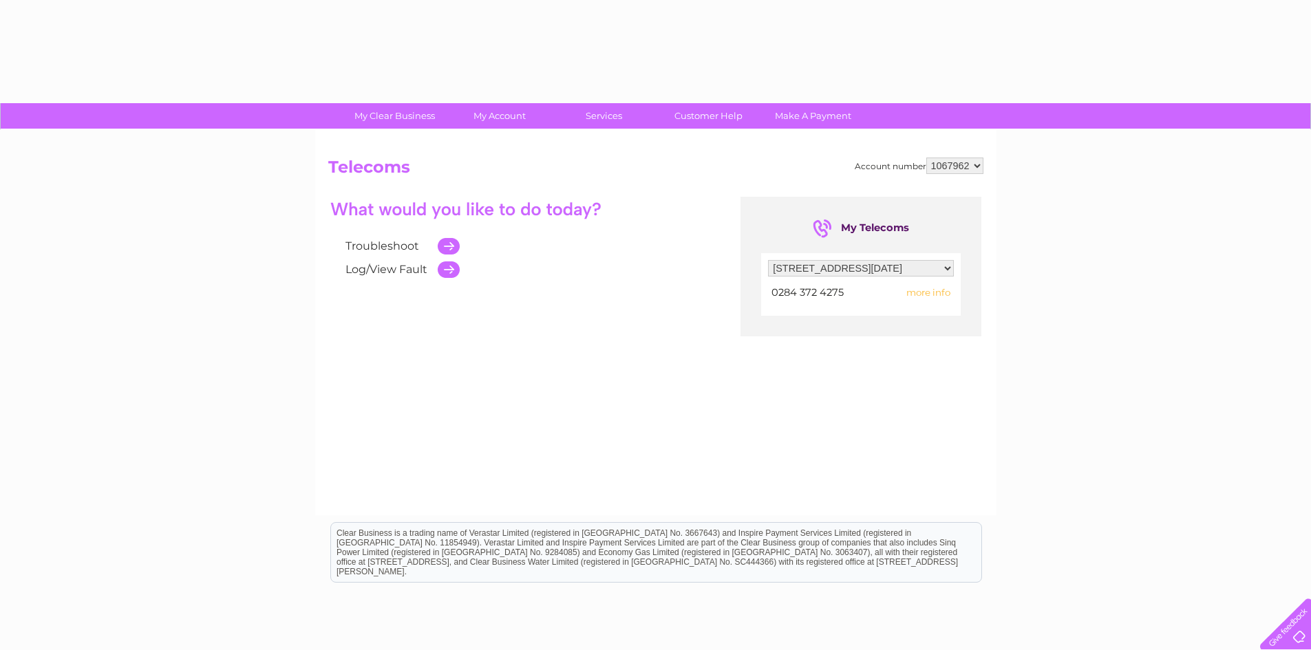
drag, startPoint x: 970, startPoint y: 563, endPoint x: 341, endPoint y: 536, distance: 629.6
click at [341, 536] on div "Clear Business is a trading name of Verastar Limited (registered in [GEOGRAPHIC…" at bounding box center [656, 552] width 650 height 59
drag, startPoint x: 338, startPoint y: 533, endPoint x: 955, endPoint y: 539, distance: 616.7
click at [974, 562] on div "Clear Business is a trading name of Verastar Limited (registered in [GEOGRAPHIC…" at bounding box center [656, 552] width 650 height 59
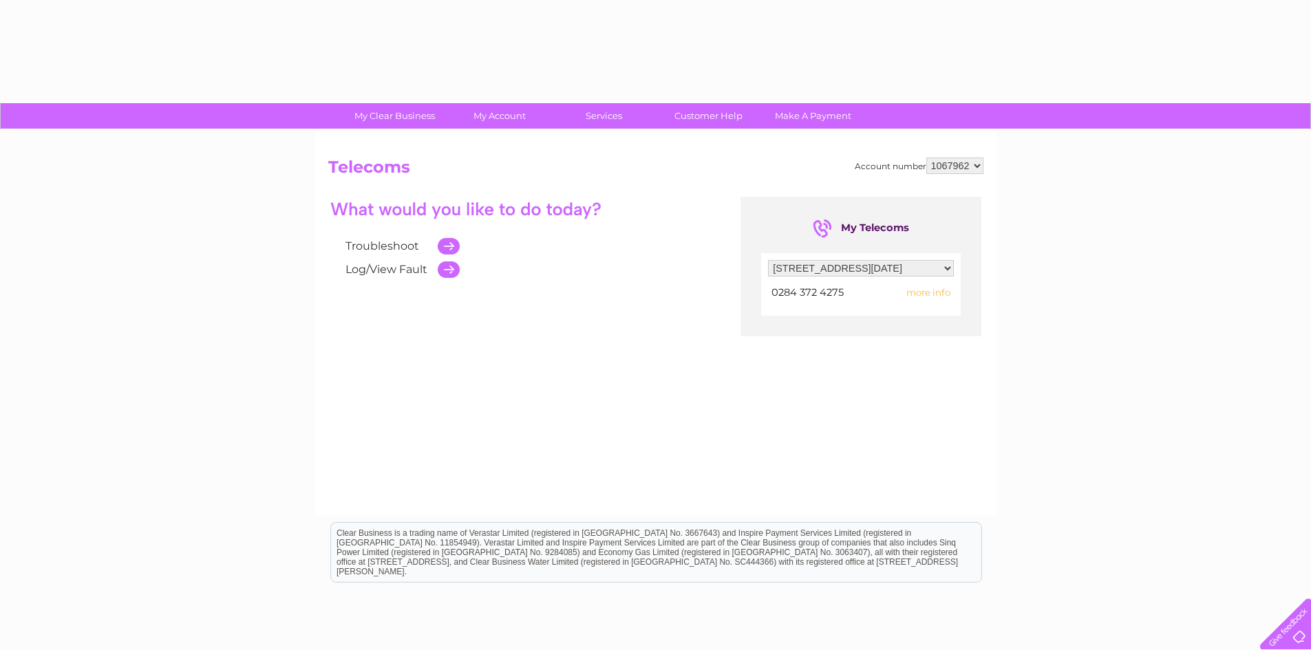
click at [930, 418] on div "Troubleshoot Log/View Fault My Telecoms Filter by address... [STREET_ADDRESS][D…" at bounding box center [655, 331] width 655 height 268
click at [924, 295] on span "more info" at bounding box center [928, 292] width 44 height 11
drag, startPoint x: 927, startPoint y: 292, endPoint x: 918, endPoint y: 292, distance: 8.9
click at [917, 292] on span "more info" at bounding box center [928, 292] width 44 height 11
click at [936, 291] on span "more info" at bounding box center [928, 292] width 44 height 11
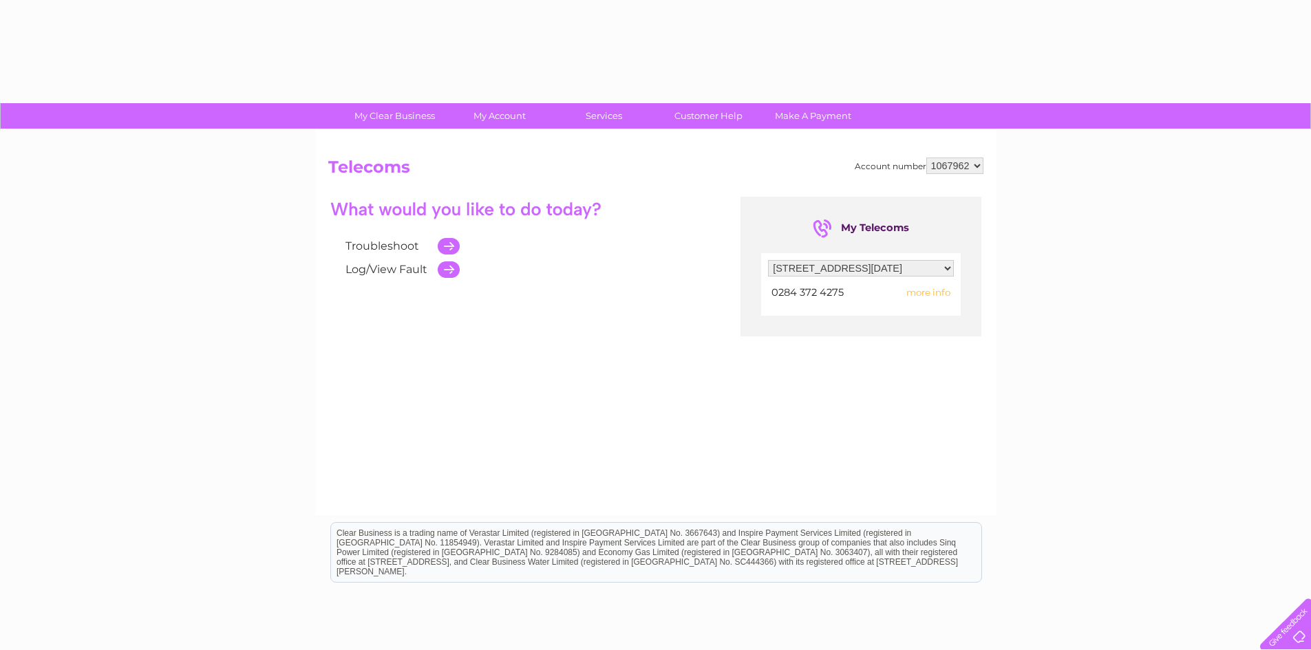
click at [942, 292] on span "more info" at bounding box center [928, 292] width 44 height 11
click at [925, 292] on span "more info" at bounding box center [928, 292] width 44 height 11
drag, startPoint x: 908, startPoint y: 292, endPoint x: 954, endPoint y: 295, distance: 45.5
click at [954, 295] on td "more info" at bounding box center [918, 293] width 73 height 19
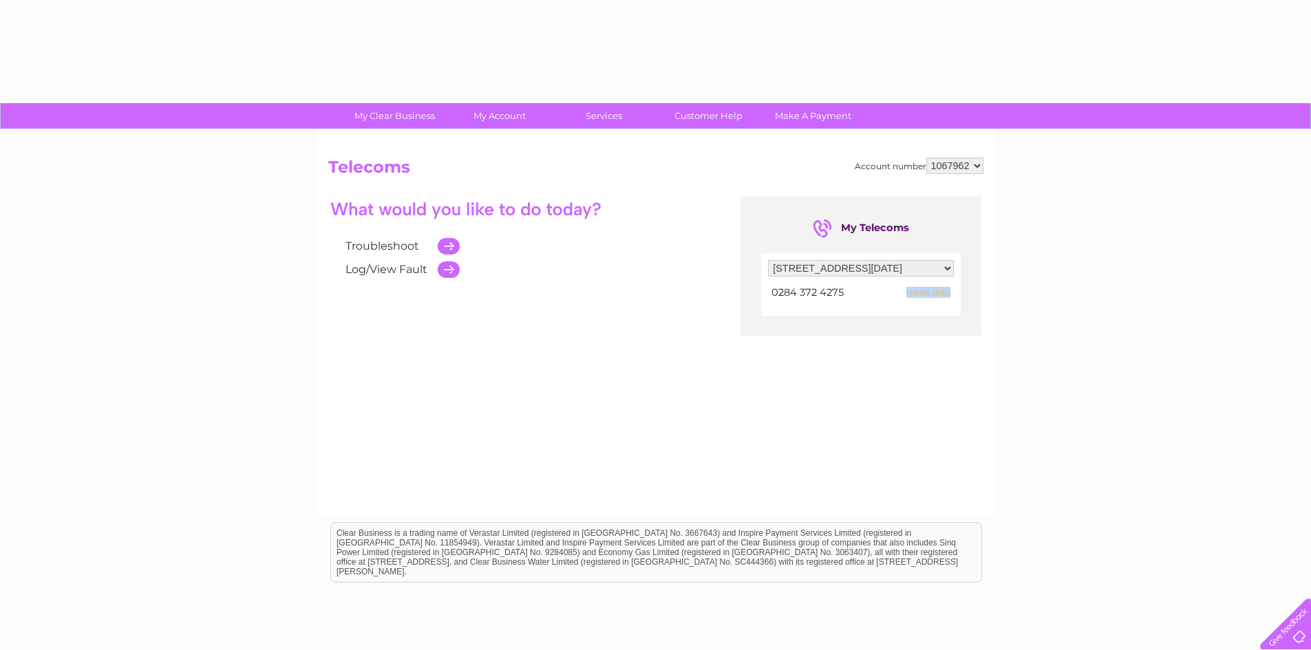
drag, startPoint x: 951, startPoint y: 295, endPoint x: 908, endPoint y: 295, distance: 42.7
click at [908, 295] on td "more info" at bounding box center [918, 293] width 73 height 19
click at [908, 295] on span "more info" at bounding box center [928, 292] width 44 height 11
drag, startPoint x: 907, startPoint y: 295, endPoint x: 950, endPoint y: 295, distance: 43.4
click at [950, 295] on span "more info" at bounding box center [928, 292] width 44 height 11
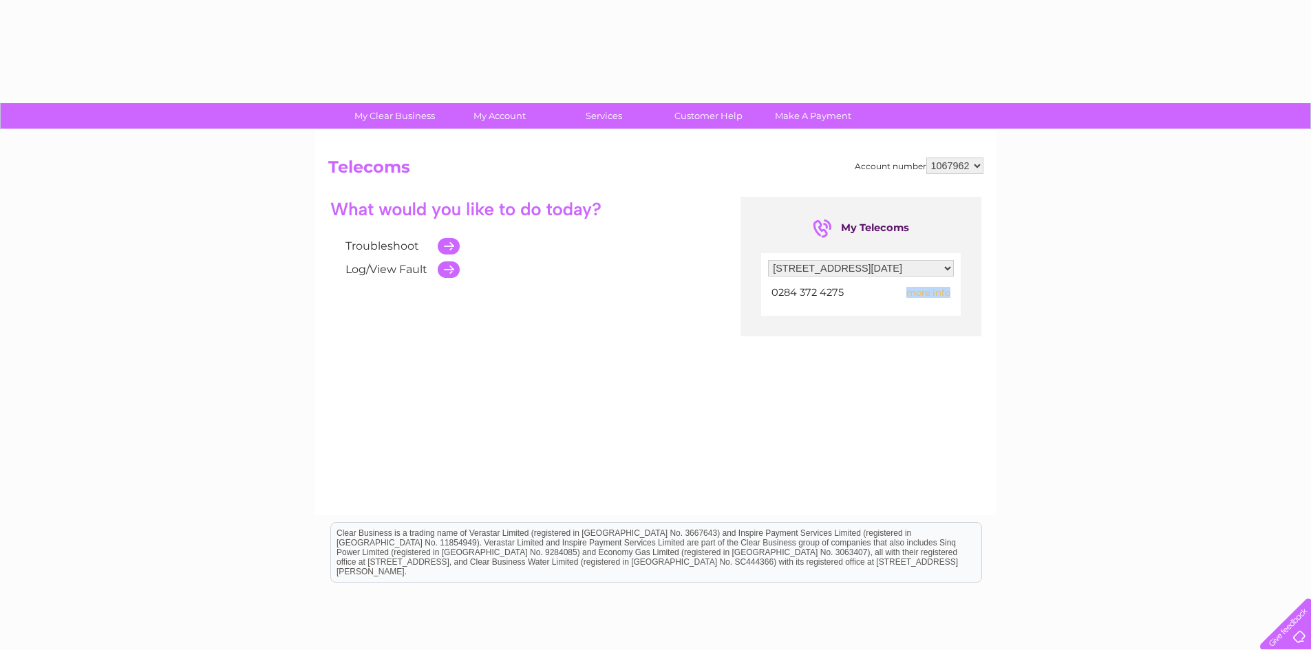
click at [950, 295] on span "more info" at bounding box center [928, 292] width 44 height 11
drag, startPoint x: 908, startPoint y: 295, endPoint x: 957, endPoint y: 295, distance: 48.9
click at [957, 295] on div "Filter by address... 47 Main Street, Newcastle, County Down, BT33 0AD 0284 372 …" at bounding box center [861, 284] width 200 height 63
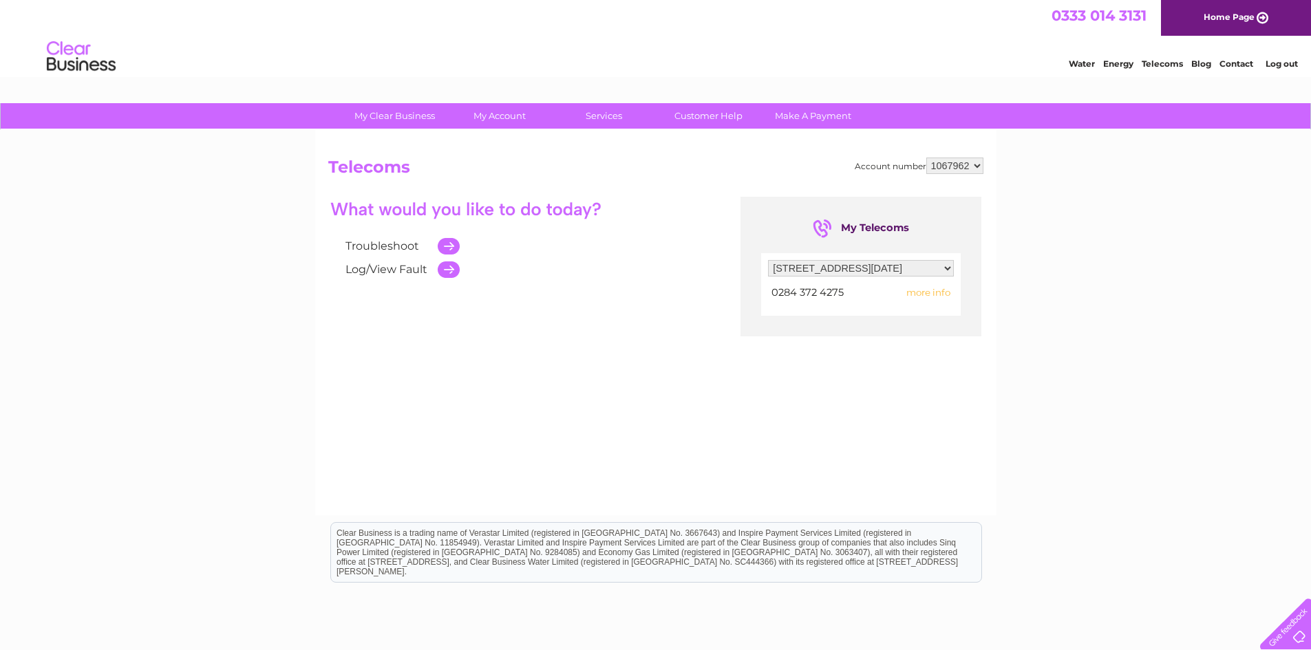
click at [911, 264] on select "Filter by address... 47 Main Street, Newcastle, County Down, BT33 0AD" at bounding box center [861, 268] width 186 height 17
click at [957, 160] on select "1067962" at bounding box center [954, 166] width 57 height 17
drag, startPoint x: 971, startPoint y: 163, endPoint x: 853, endPoint y: 145, distance: 119.8
click at [971, 163] on select "1067962" at bounding box center [954, 166] width 57 height 17
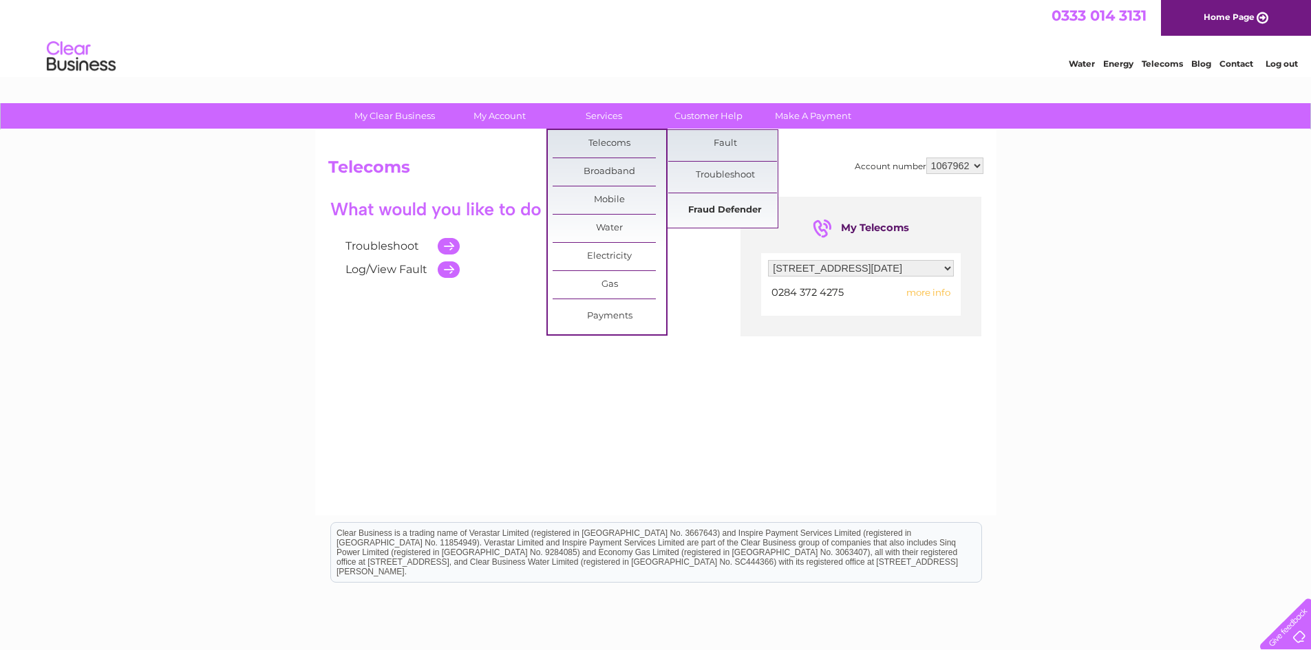
click at [724, 211] on link "Fraud Defender" at bounding box center [725, 211] width 114 height 28
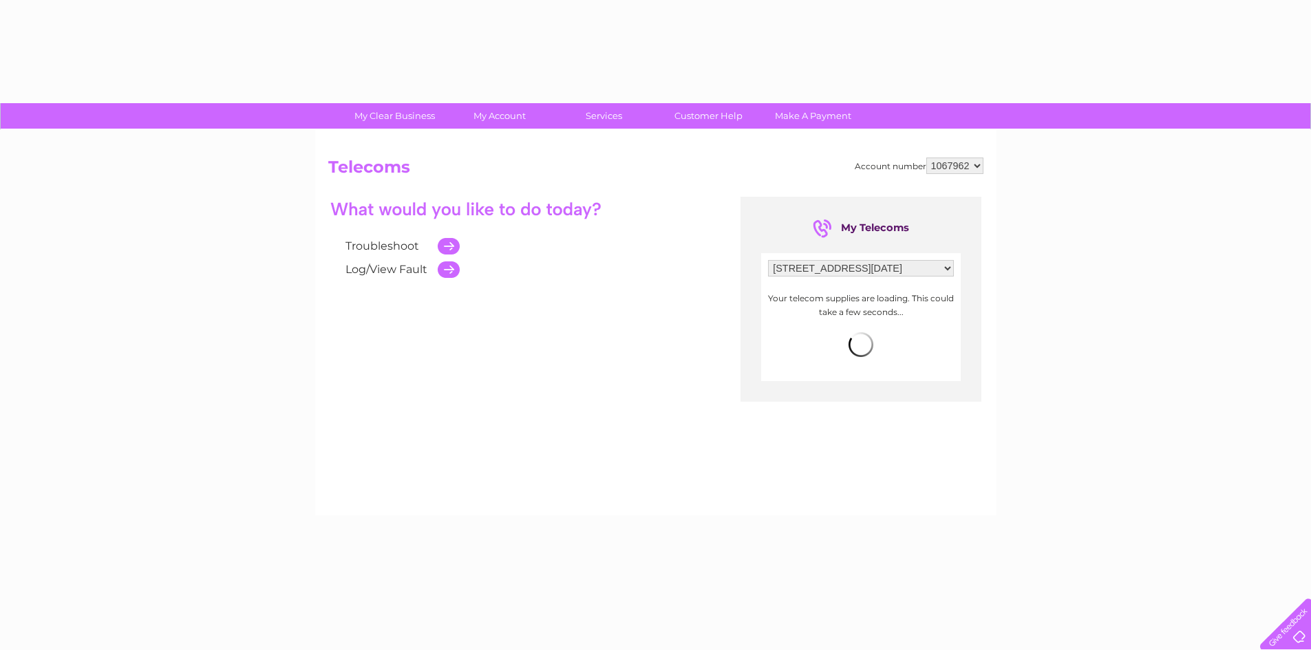
select select "2108264"
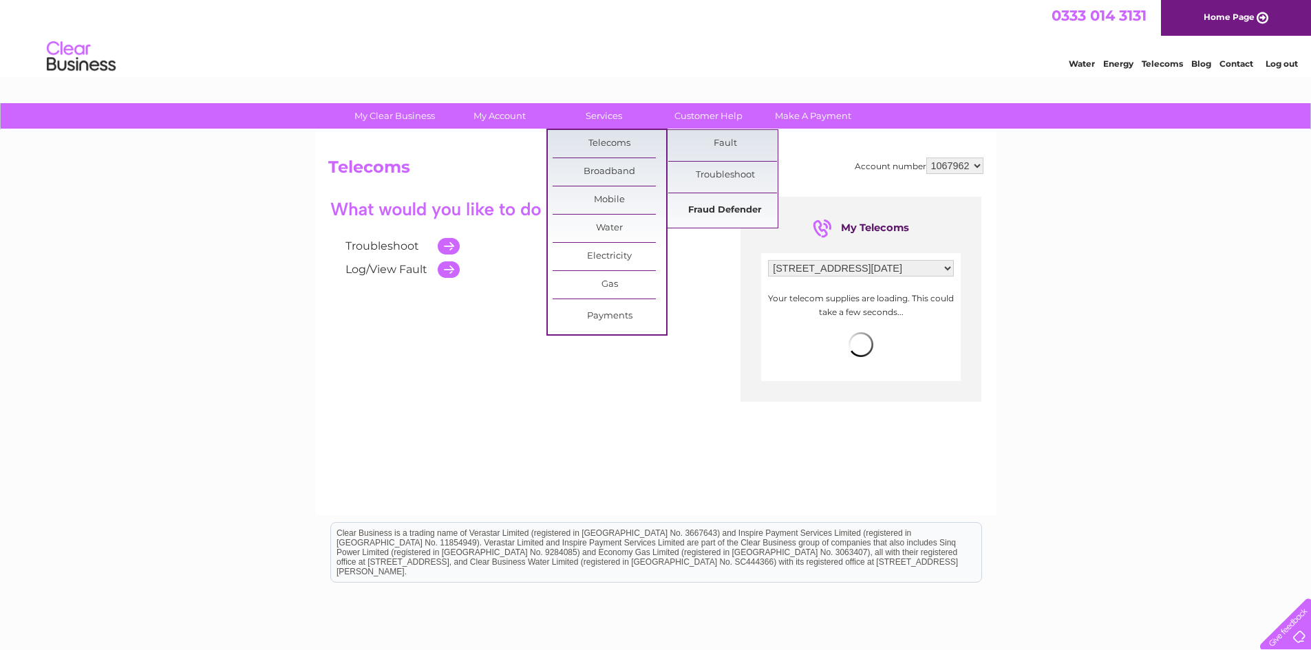
click at [724, 211] on link "Fraud Defender" at bounding box center [725, 211] width 114 height 28
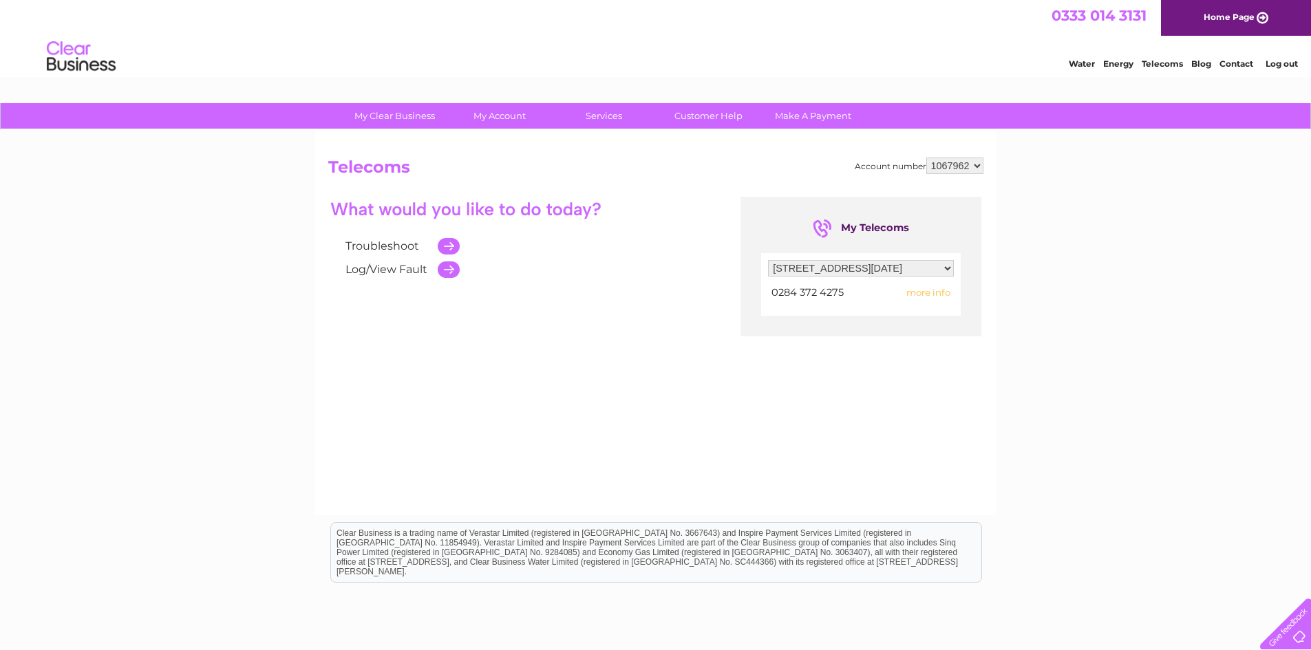
click at [922, 292] on span "more info" at bounding box center [928, 292] width 44 height 11
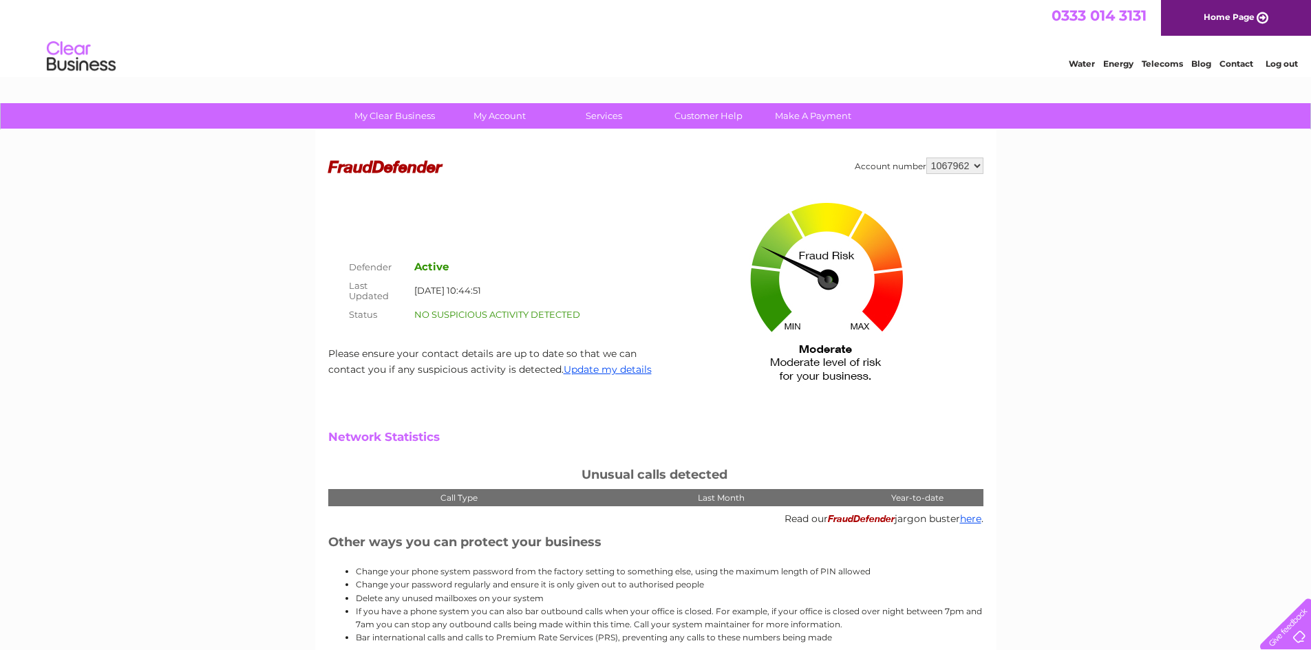
click at [1107, 346] on div "My Clear Business Login Details My Details My Preferences Link Account My Accou…" at bounding box center [655, 517] width 1311 height 828
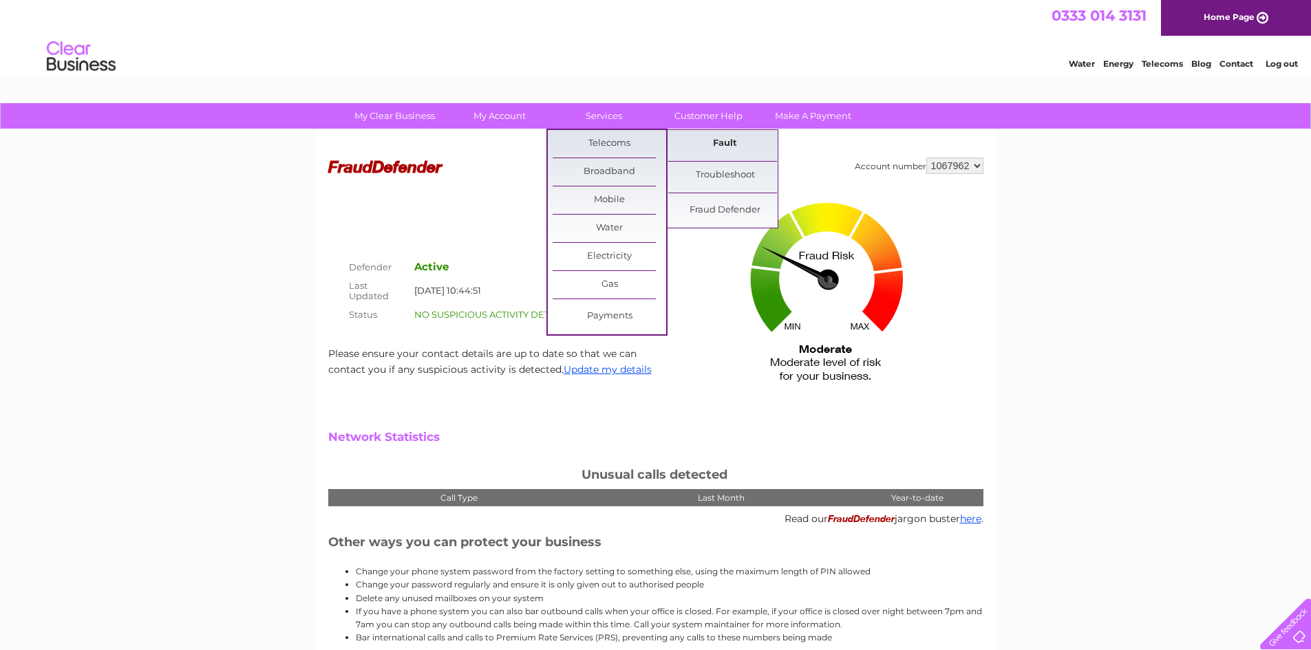
click at [726, 140] on link "Fault" at bounding box center [725, 144] width 114 height 28
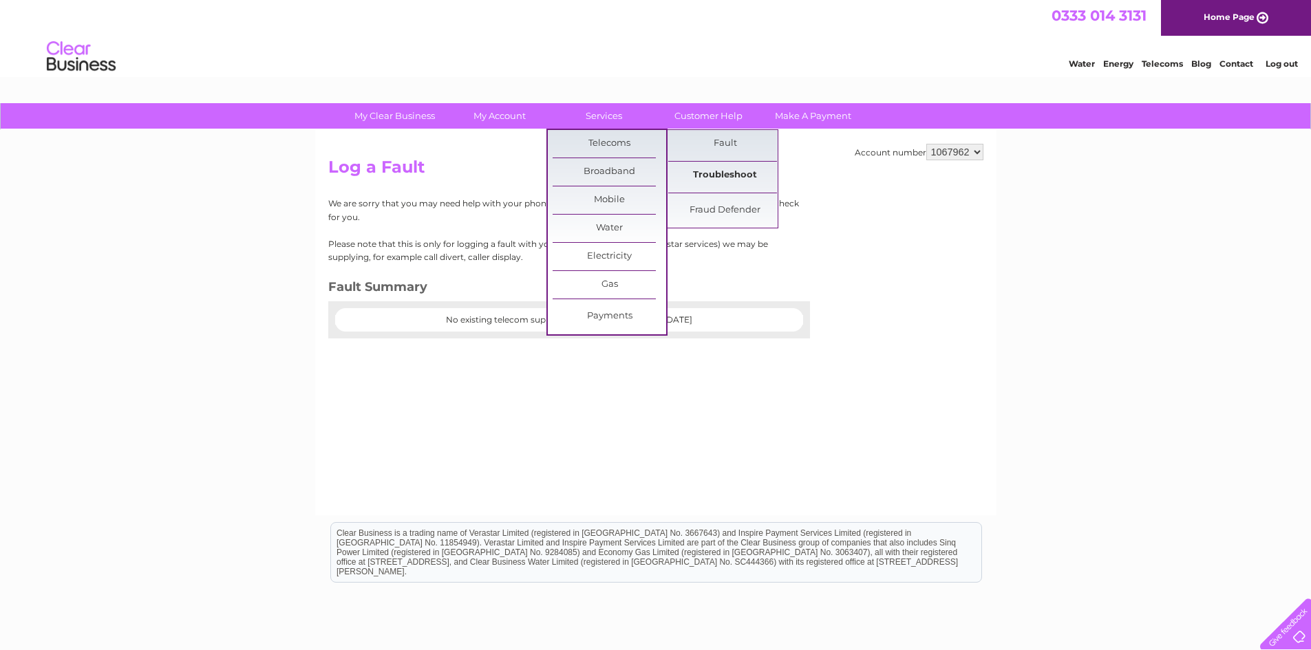
click at [730, 174] on link "Troubleshoot" at bounding box center [725, 176] width 114 height 28
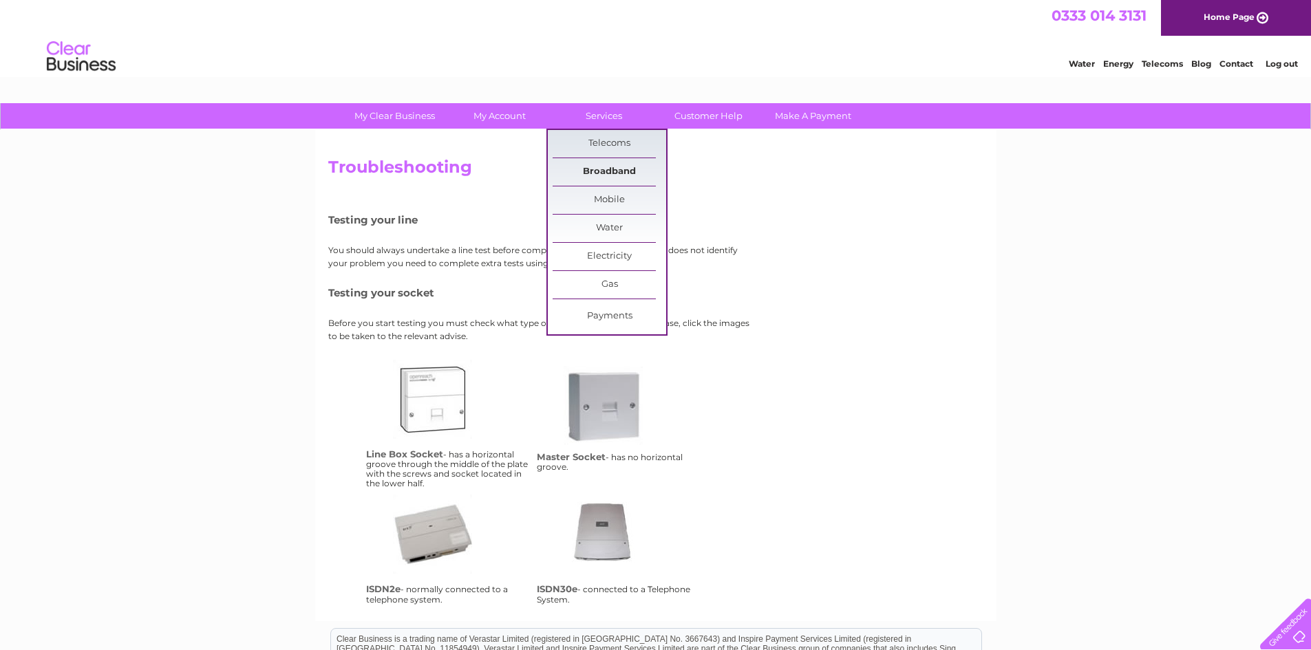
click at [607, 171] on link "Broadband" at bounding box center [610, 172] width 114 height 28
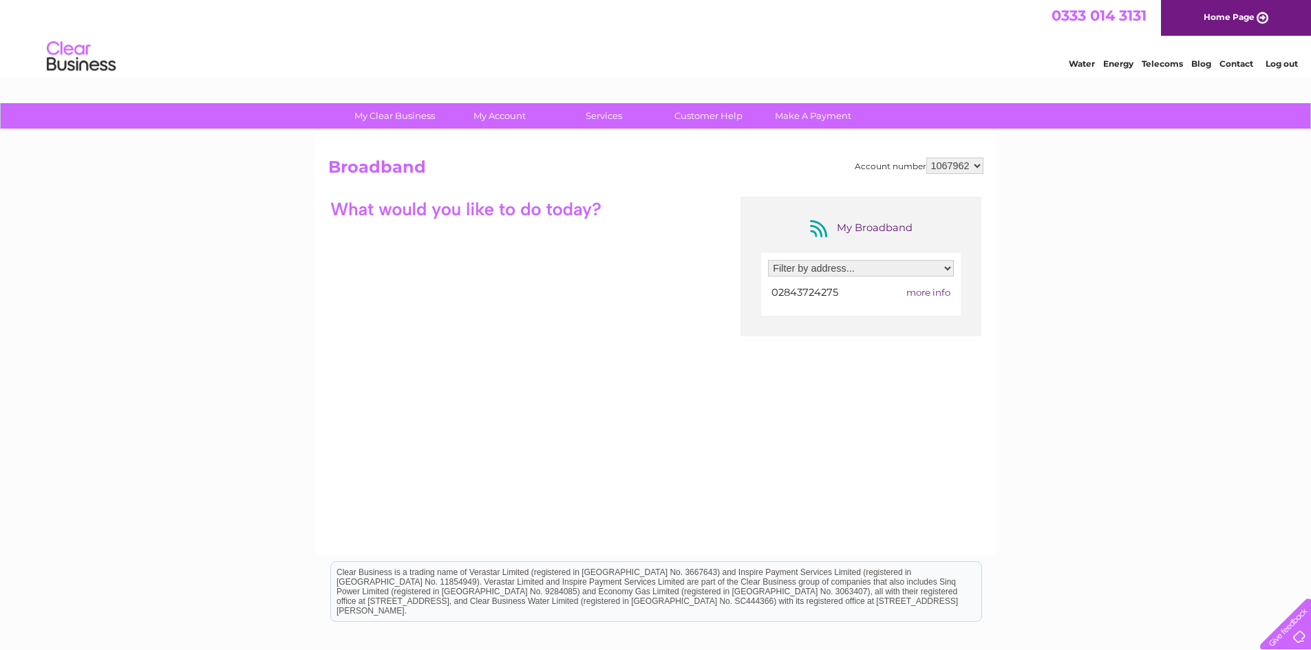
click at [941, 292] on span "more info" at bounding box center [928, 292] width 44 height 11
drag, startPoint x: 938, startPoint y: 293, endPoint x: 920, endPoint y: 293, distance: 17.9
click at [920, 293] on span "more info" at bounding box center [928, 292] width 44 height 11
click at [926, 293] on span "more info" at bounding box center [928, 292] width 44 height 11
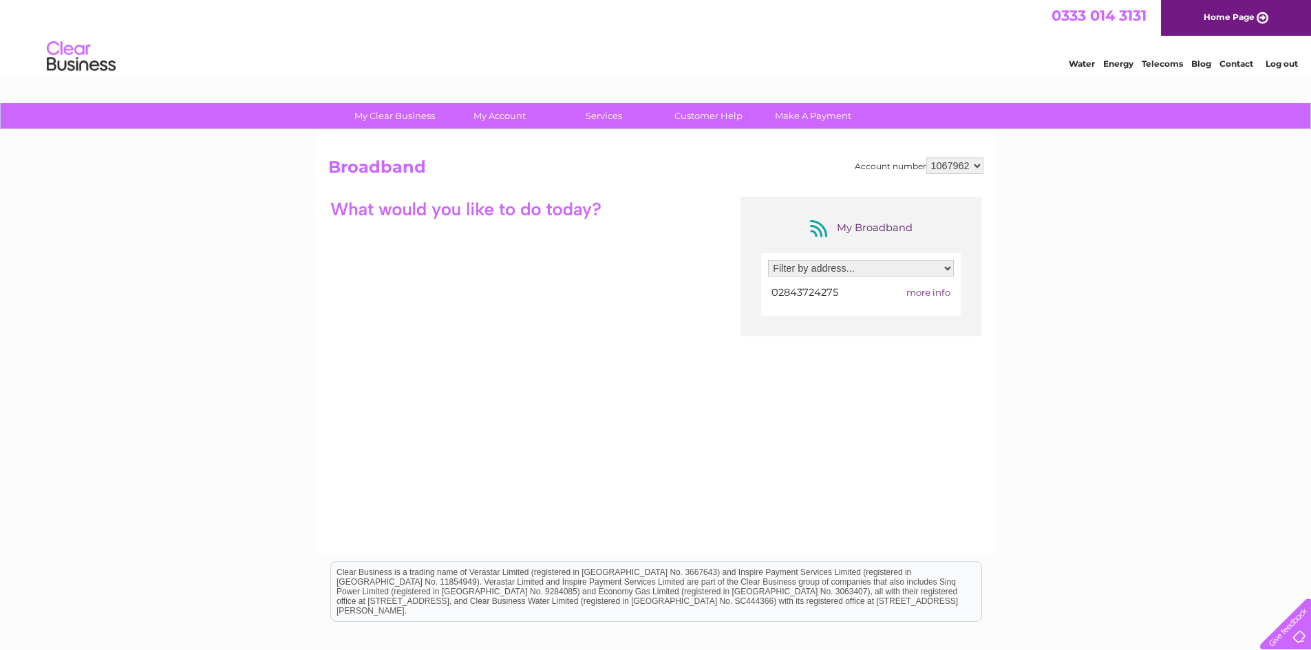
click at [935, 292] on span "more info" at bounding box center [928, 292] width 44 height 11
click at [630, 337] on div "My Broadband Filter by address... 47 Main Street, Newcastle, Newcastle, BT33 0A…" at bounding box center [655, 331] width 655 height 268
click at [818, 228] on div "My Broadband" at bounding box center [861, 228] width 110 height 22
click at [868, 230] on div "My Broadband" at bounding box center [861, 228] width 110 height 22
click at [888, 226] on div "My Broadband" at bounding box center [861, 228] width 110 height 22
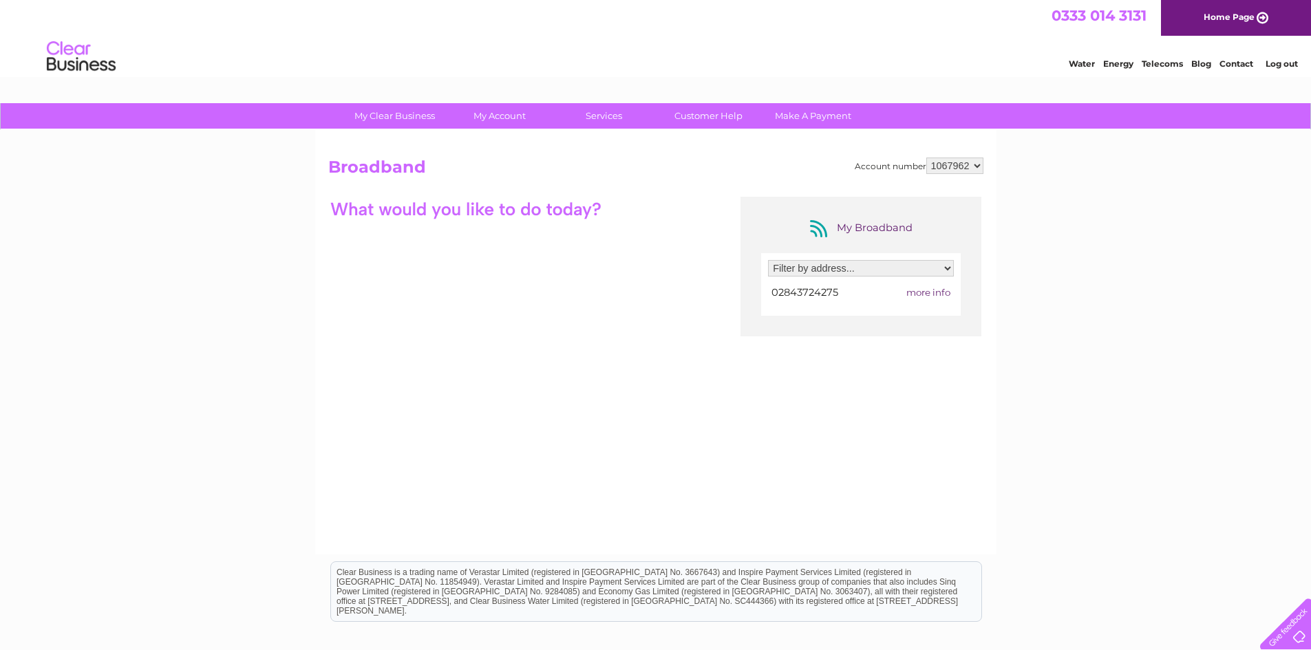
click at [925, 292] on span "more info" at bounding box center [928, 292] width 44 height 11
click at [941, 293] on span "more info" at bounding box center [928, 292] width 44 height 11
click at [1065, 303] on div "My Clear Business Login Details My Details My Preferences Link Account My Accou…" at bounding box center [655, 446] width 1311 height 687
click at [939, 290] on span "more info" at bounding box center [928, 292] width 44 height 11
click at [923, 292] on span "more info" at bounding box center [928, 292] width 44 height 11
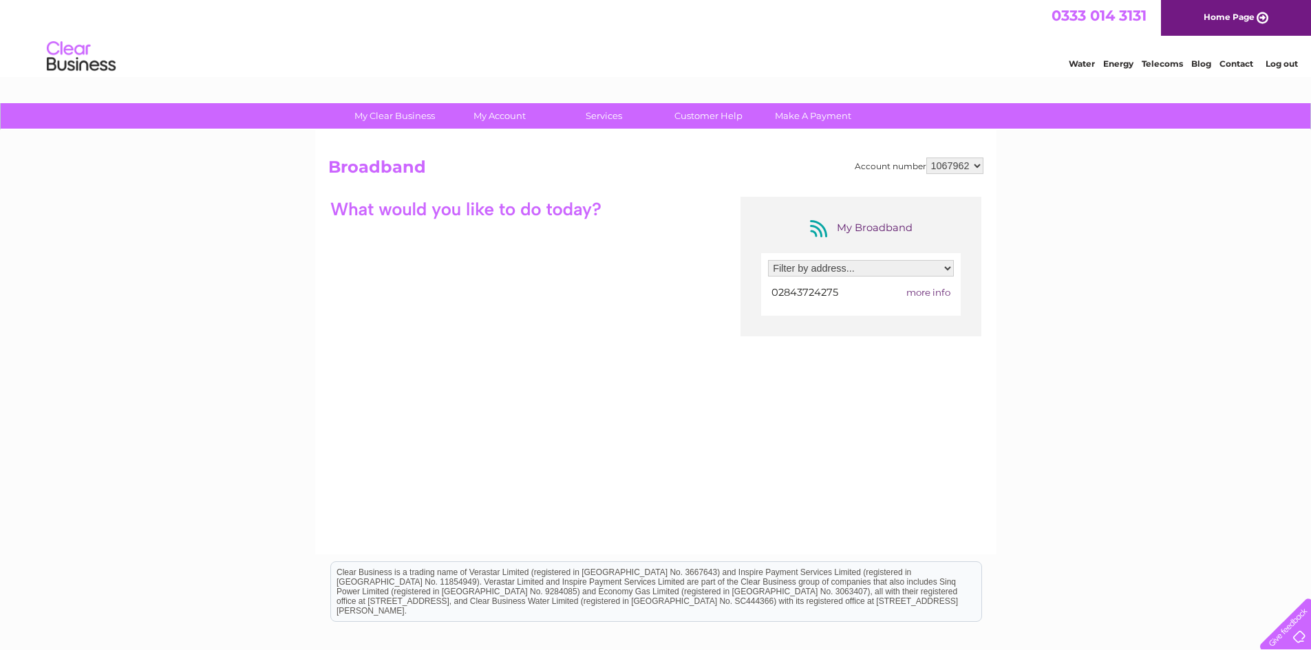
click at [917, 292] on span "more info" at bounding box center [928, 292] width 44 height 11
click at [911, 272] on select "Filter by address... 47 Main Street, Newcastle, Newcastle, BT33 0AD" at bounding box center [861, 268] width 186 height 17
select select "2108265"
click at [768, 260] on select "Filter by address... 47 Main Street, Newcastle, Newcastle, BT33 0AD" at bounding box center [861, 268] width 186 height 17
click at [915, 294] on div at bounding box center [861, 293] width 186 height 19
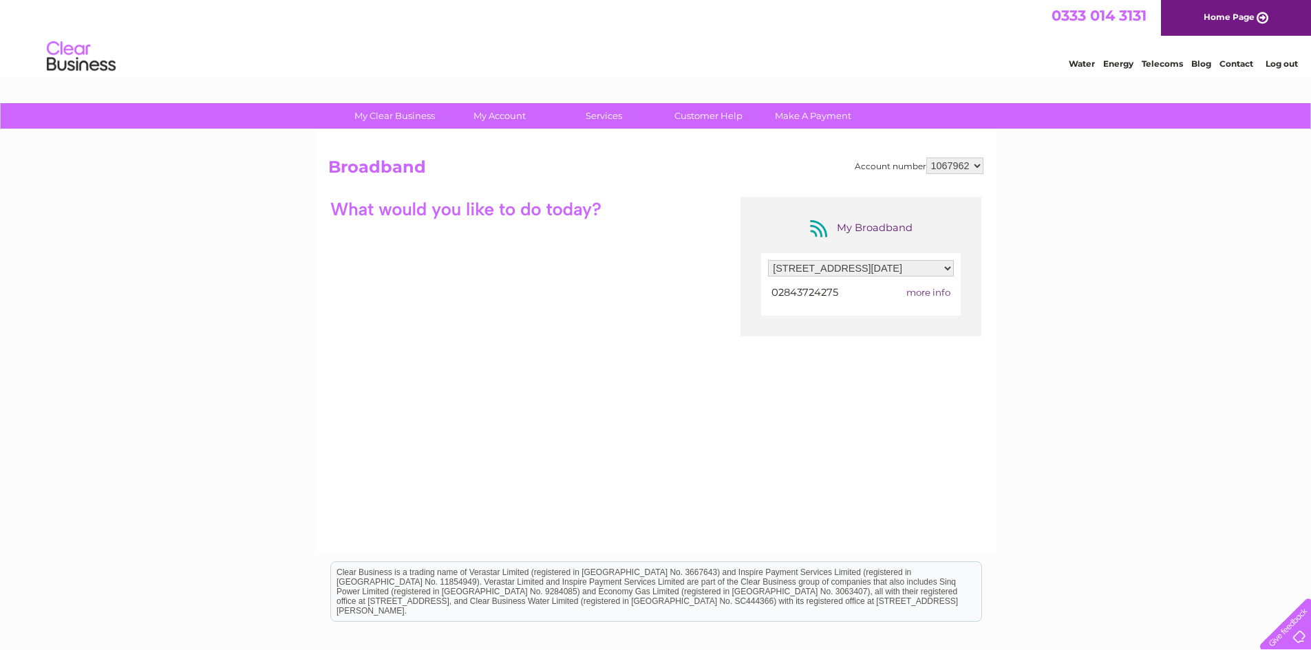
click at [922, 292] on span "more info" at bounding box center [928, 292] width 44 height 11
click at [937, 295] on span "more info" at bounding box center [928, 292] width 44 height 11
click at [939, 295] on span "more info" at bounding box center [928, 292] width 44 height 11
click at [939, 294] on span "more info" at bounding box center [928, 292] width 44 height 11
click at [929, 294] on span "more info" at bounding box center [928, 292] width 44 height 11
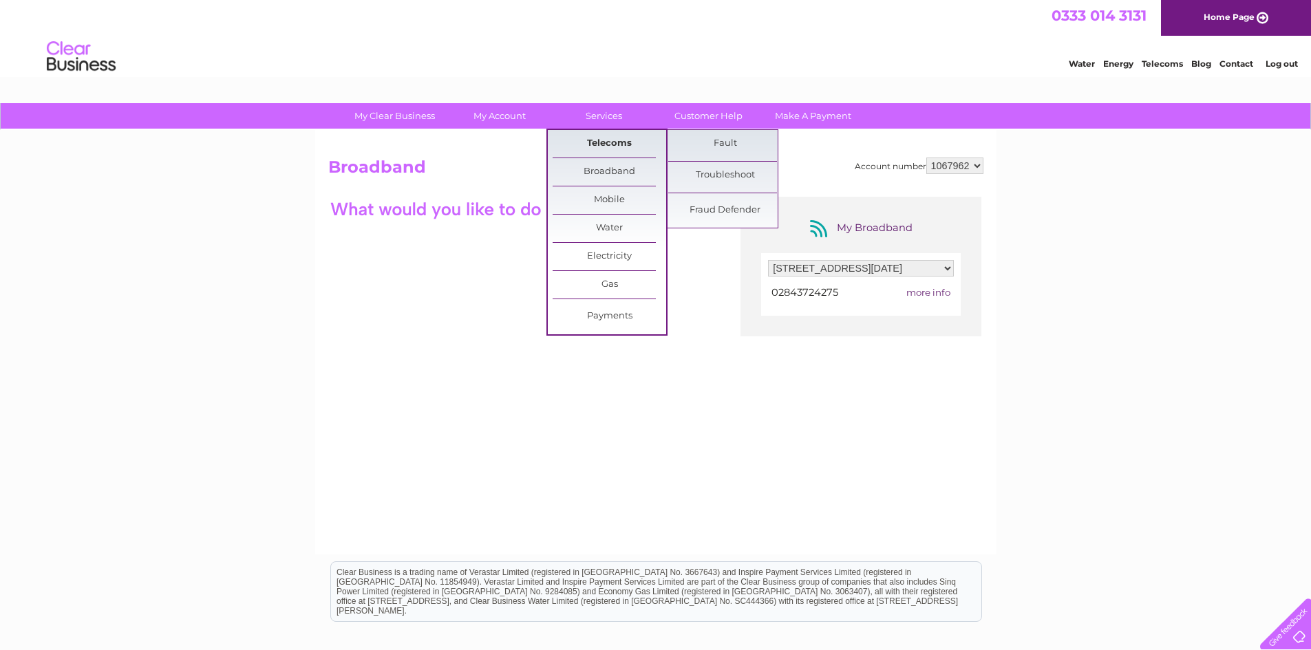
click at [605, 139] on link "Telecoms" at bounding box center [610, 144] width 114 height 28
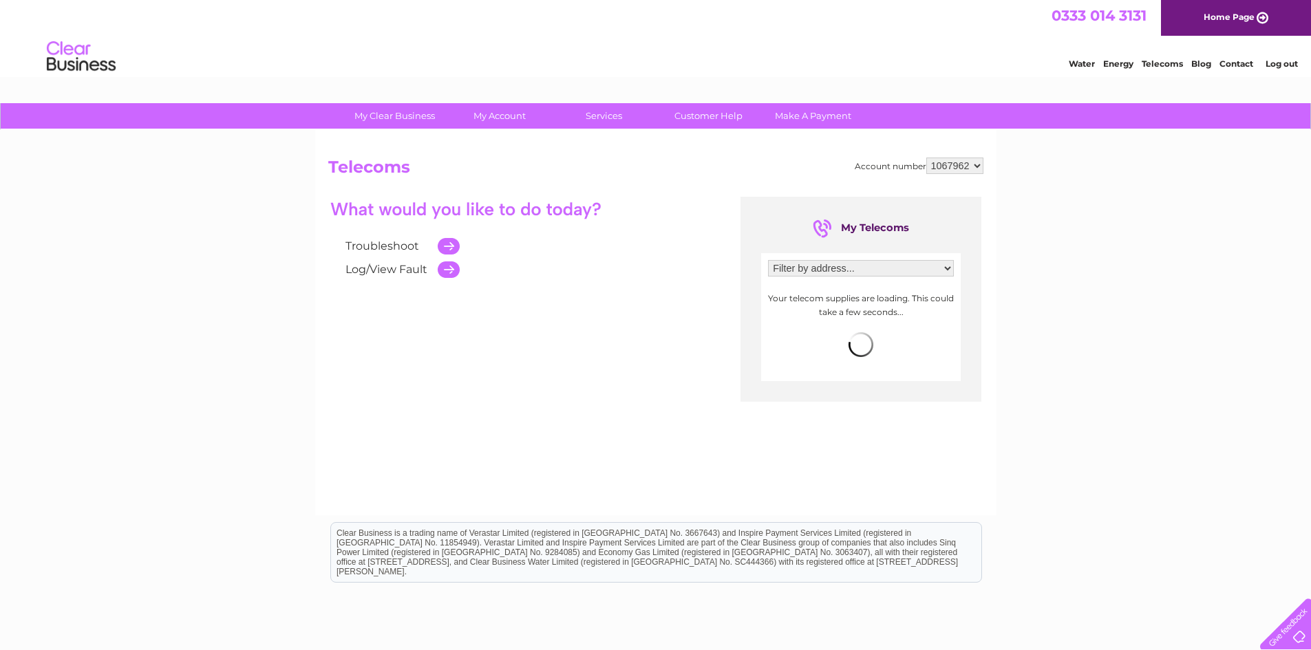
click at [907, 268] on select "Filter by address... [STREET_ADDRESS][DATE]" at bounding box center [861, 268] width 186 height 17
select select "2108264"
click at [768, 260] on select "Filter by address... [STREET_ADDRESS][DATE]" at bounding box center [861, 268] width 186 height 17
click at [919, 291] on span "more info" at bounding box center [928, 292] width 44 height 11
click at [937, 292] on span "more info" at bounding box center [928, 292] width 44 height 11
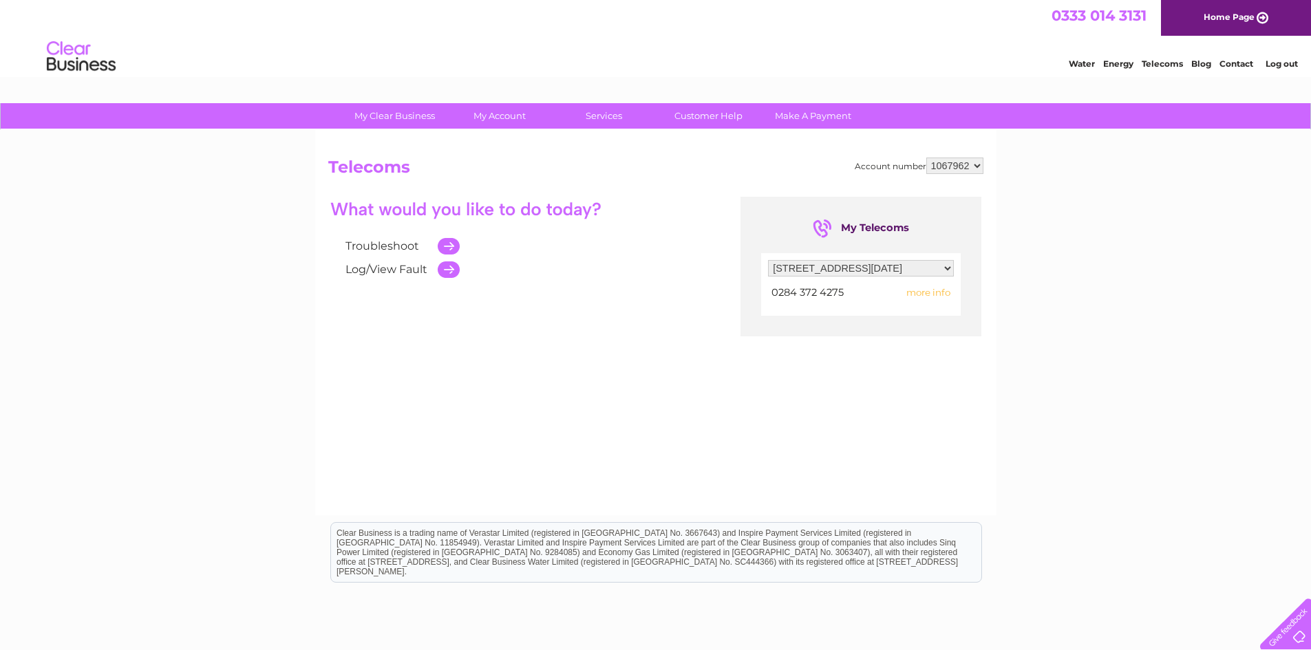
click at [921, 292] on span "more info" at bounding box center [928, 292] width 44 height 11
click at [690, 114] on link "Customer Help" at bounding box center [709, 115] width 114 height 25
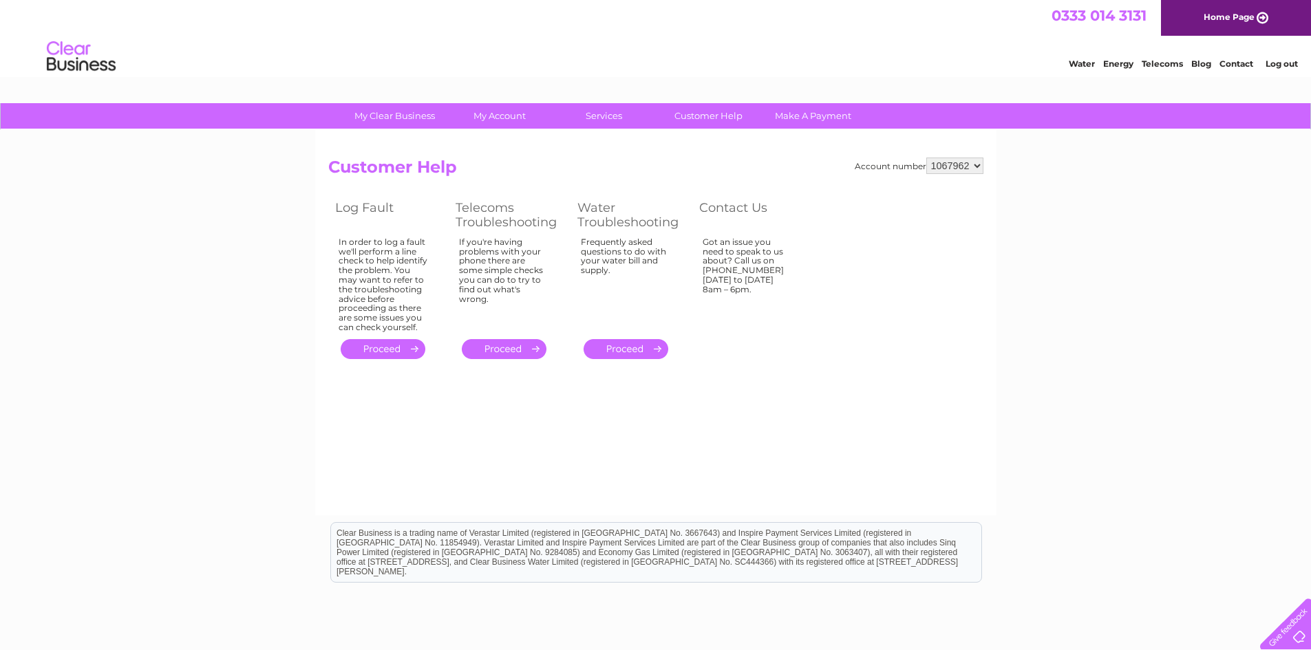
click at [1155, 59] on link "Telecoms" at bounding box center [1162, 63] width 41 height 10
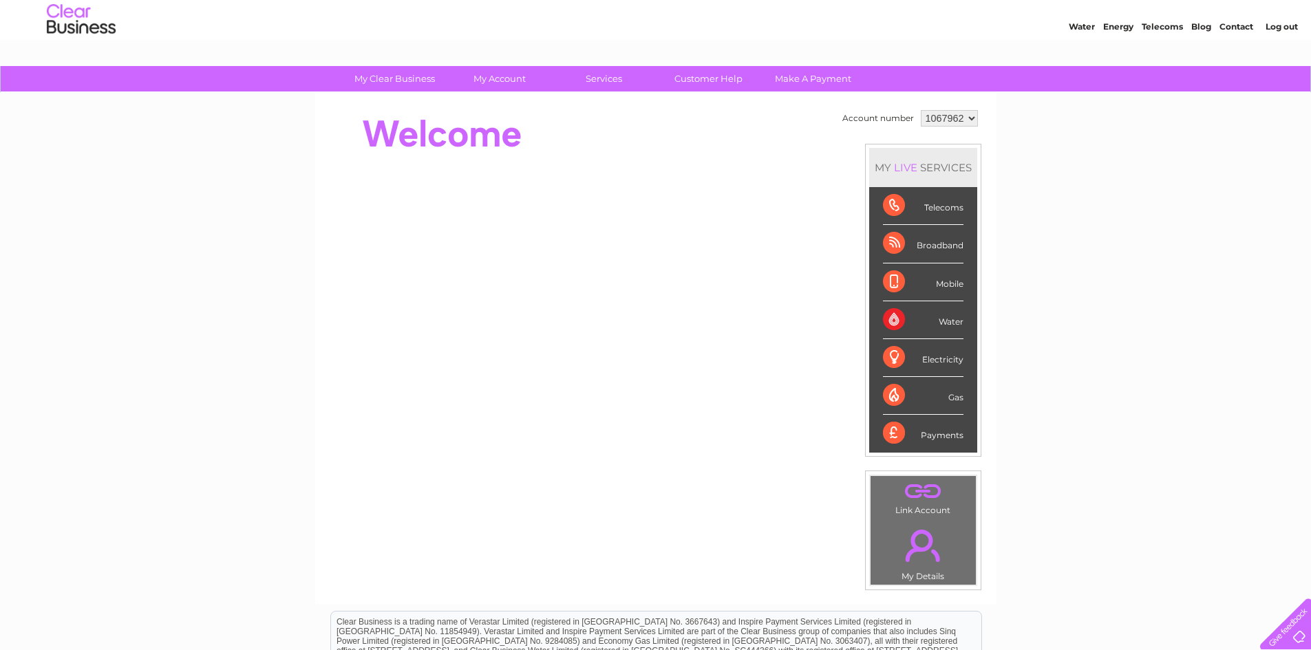
scroll to position [30, 0]
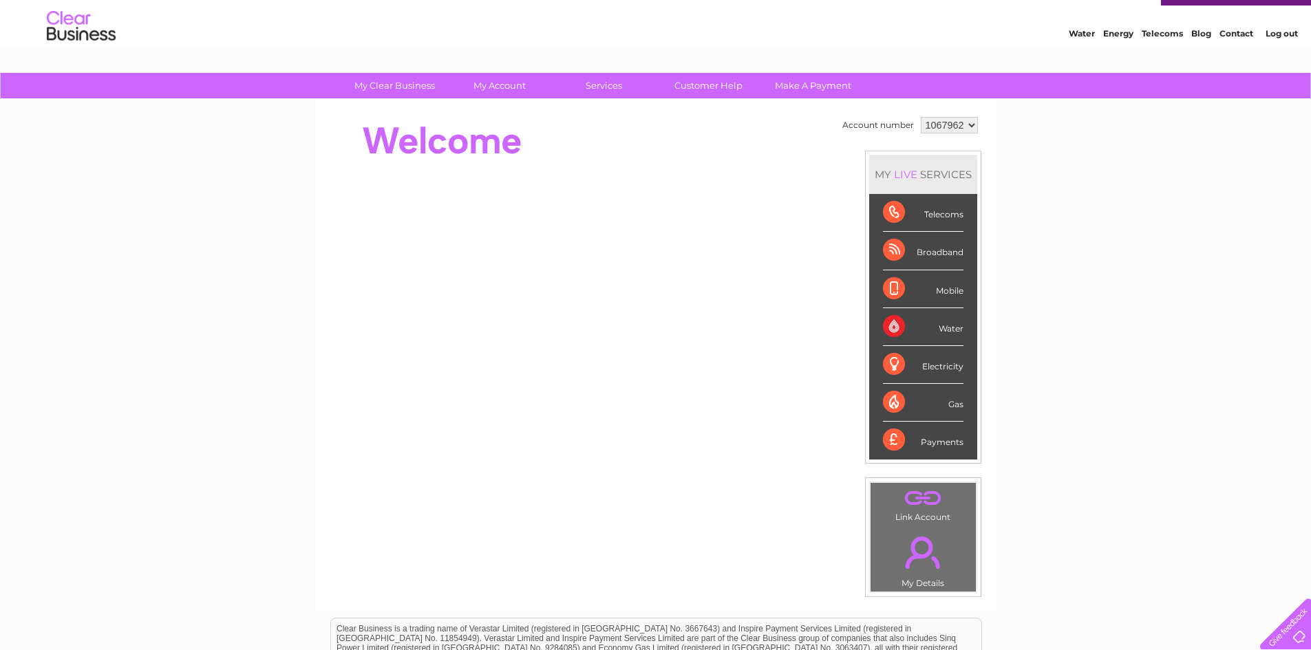
click at [901, 172] on div "LIVE" at bounding box center [905, 174] width 29 height 13
click at [1038, 345] on div "My Clear Business Login Details My Details My Preferences Link Account My Accou…" at bounding box center [655, 460] width 1311 height 774
click at [1099, 397] on div "My Clear Business Login Details My Details My Preferences Link Account My Accou…" at bounding box center [655, 460] width 1311 height 774
click at [297, 312] on div "My Clear Business Login Details My Details My Preferences Link Account My Accou…" at bounding box center [655, 460] width 1311 height 774
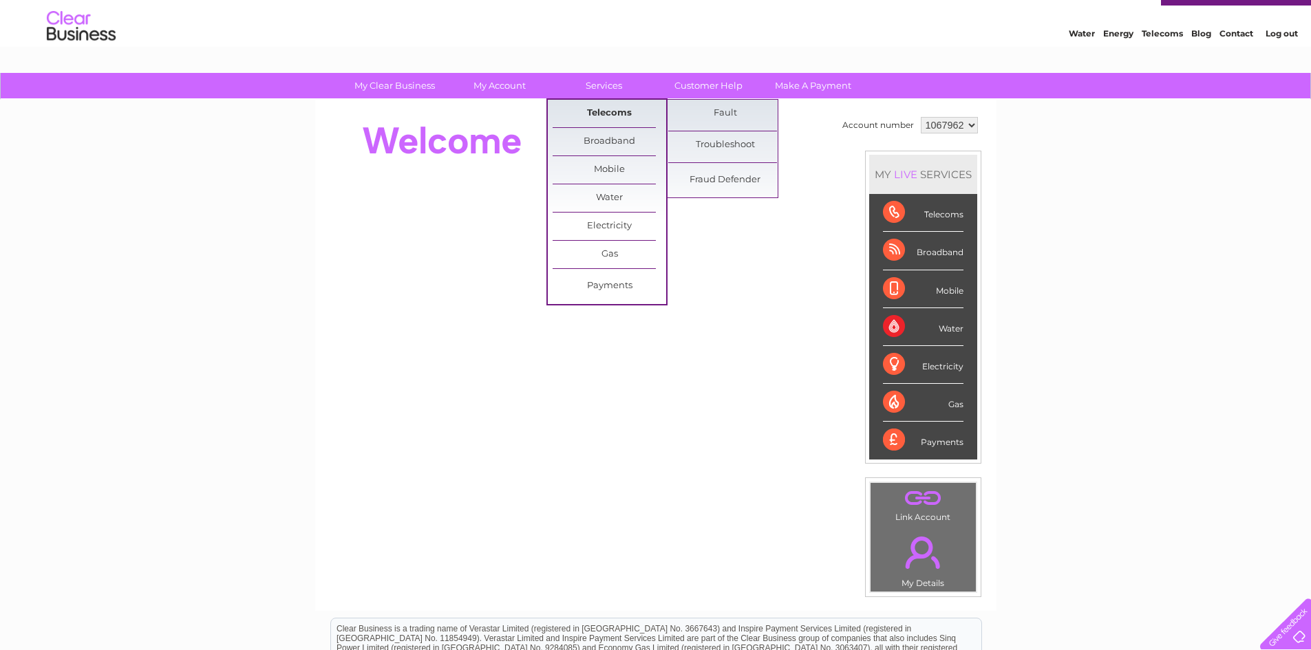
click at [607, 116] on link "Telecoms" at bounding box center [610, 114] width 114 height 28
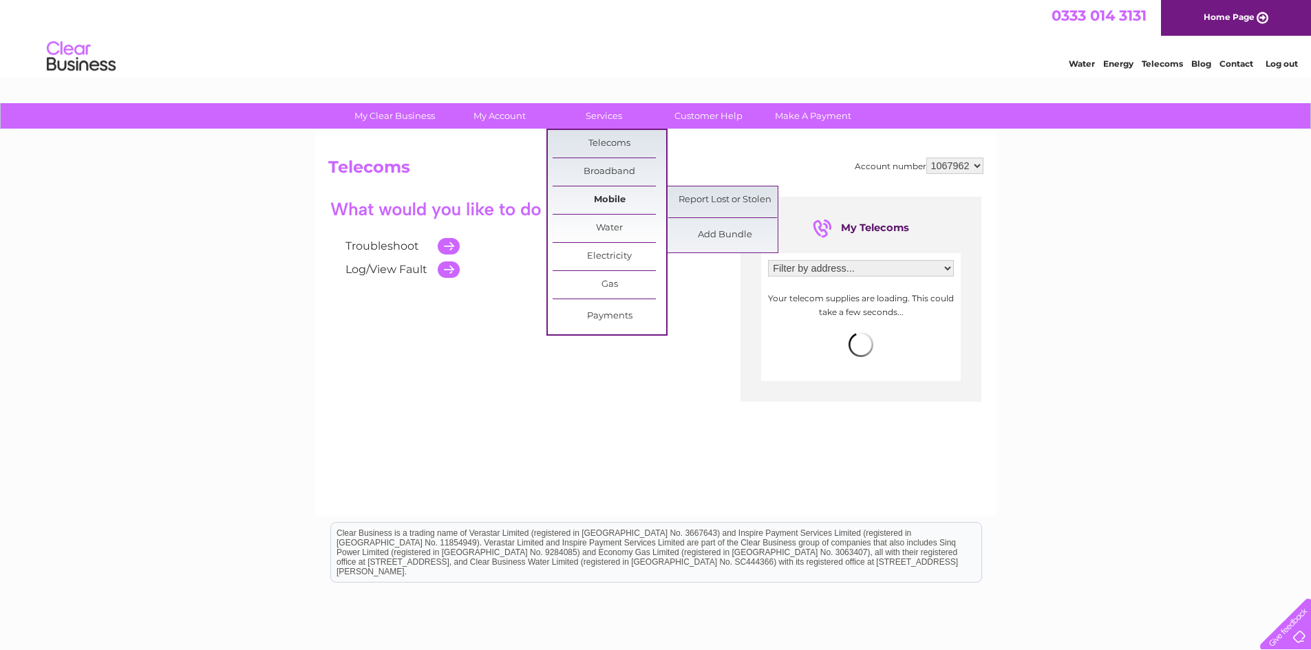
click at [604, 200] on link "Mobile" at bounding box center [610, 201] width 114 height 28
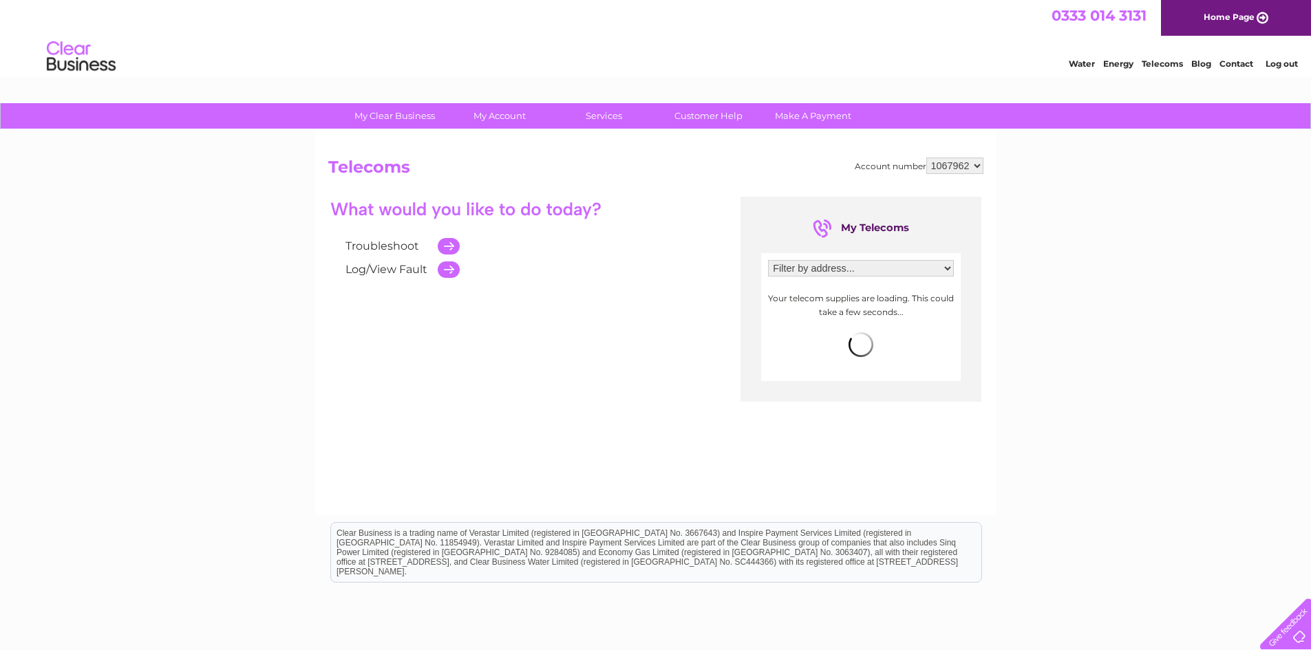
click at [1231, 61] on link "Contact" at bounding box center [1237, 63] width 34 height 10
